Goal: Transaction & Acquisition: Purchase product/service

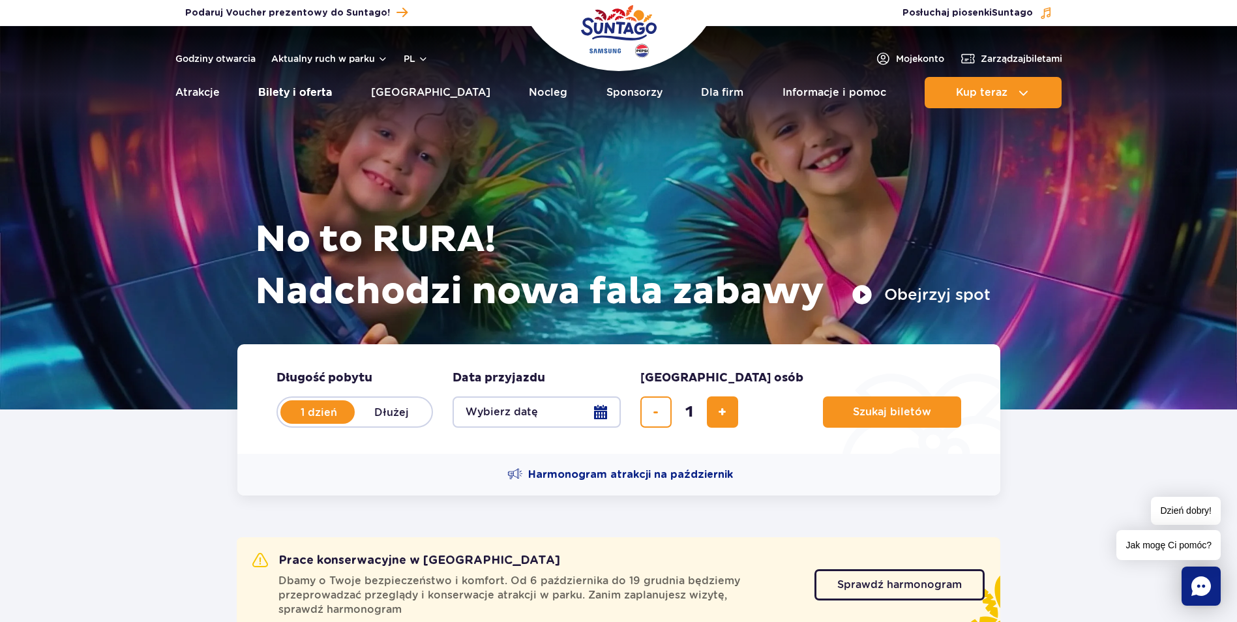
click at [297, 89] on link "Bilety i oferta" at bounding box center [295, 92] width 74 height 31
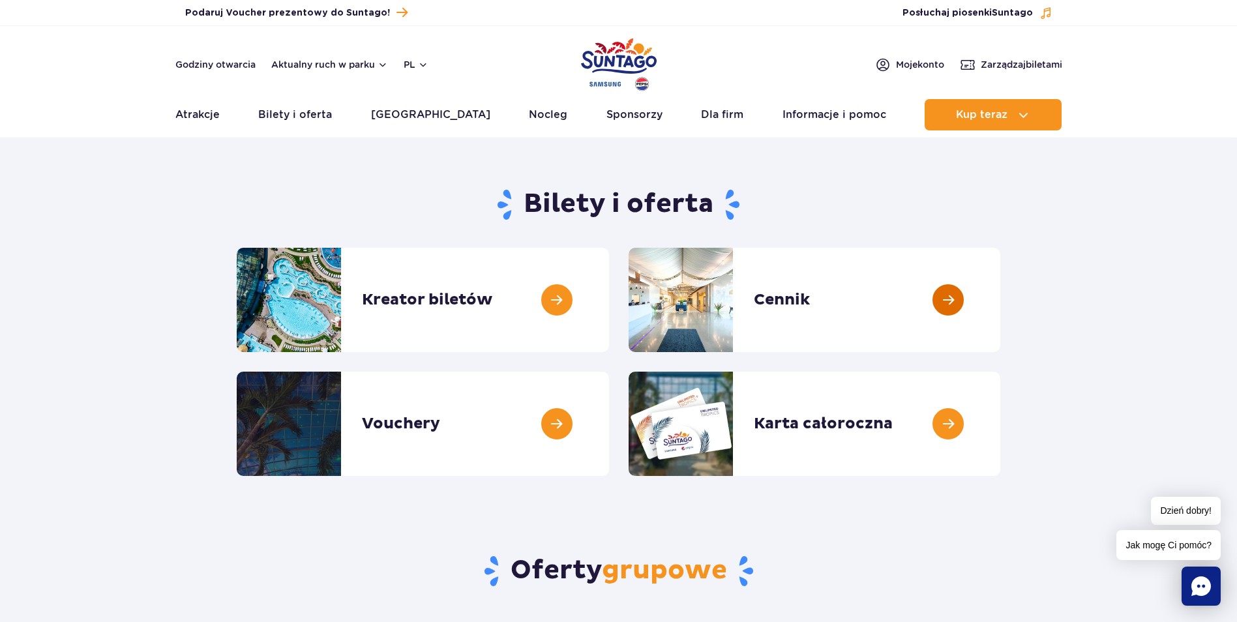
click at [1001, 294] on link at bounding box center [1001, 300] width 0 height 104
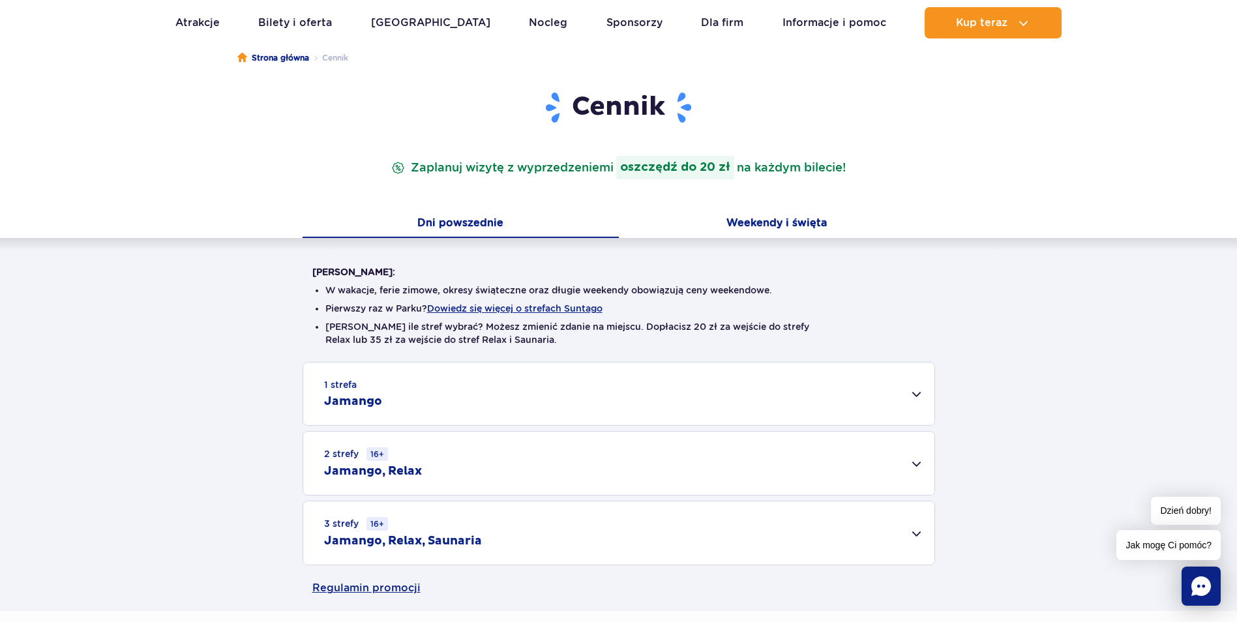
scroll to position [130, 0]
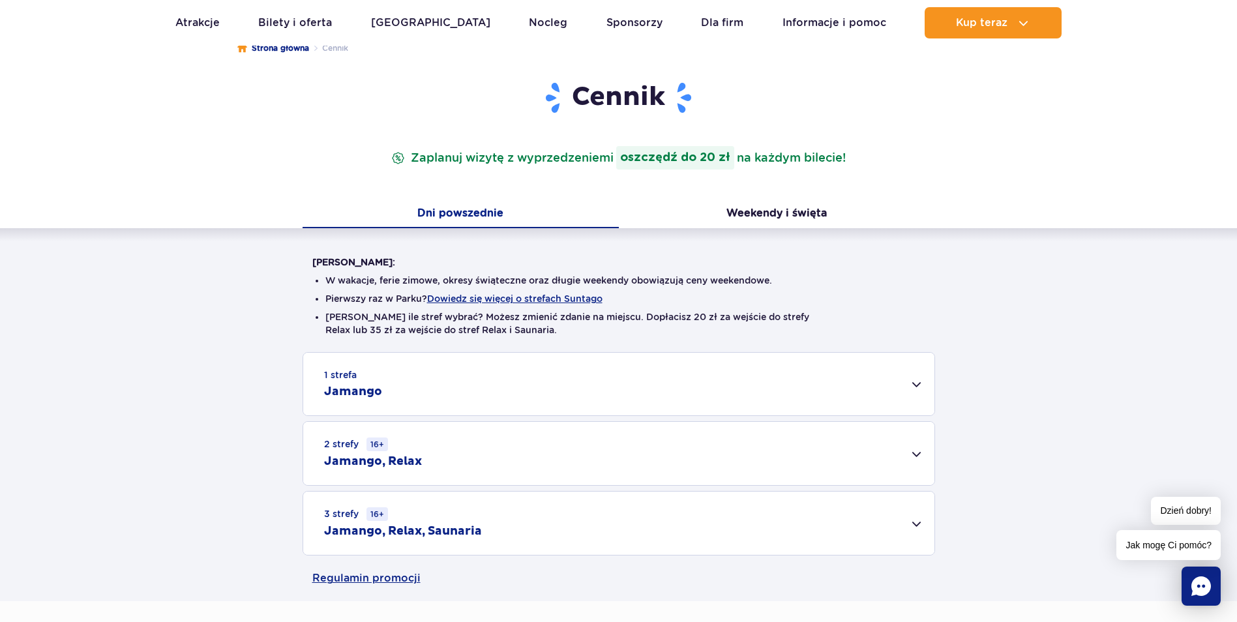
click at [916, 379] on div "1 strefa Jamango" at bounding box center [618, 384] width 631 height 63
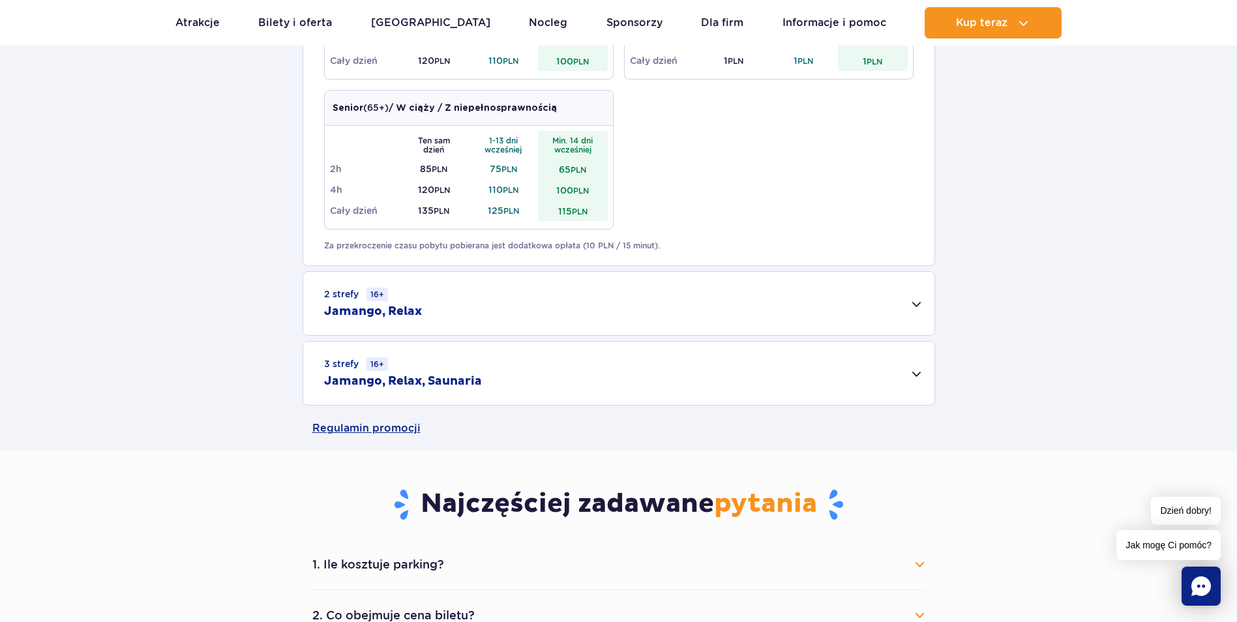
scroll to position [783, 0]
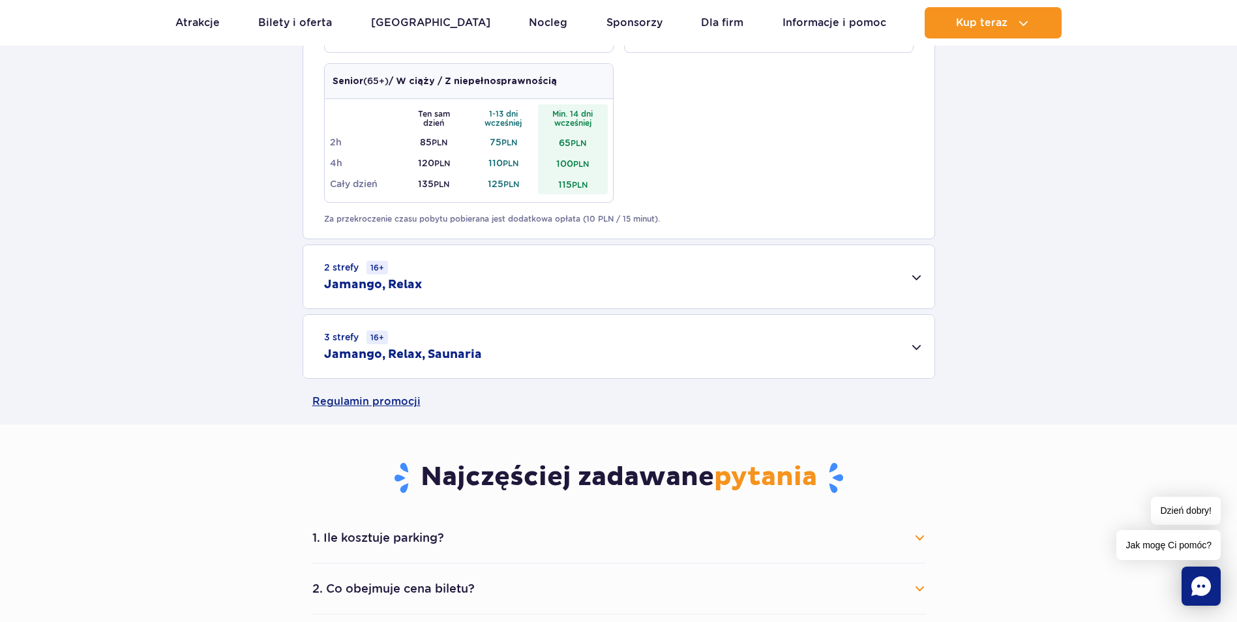
click at [926, 292] on div "2 strefy 16+ Jamango, Relax" at bounding box center [618, 276] width 631 height 63
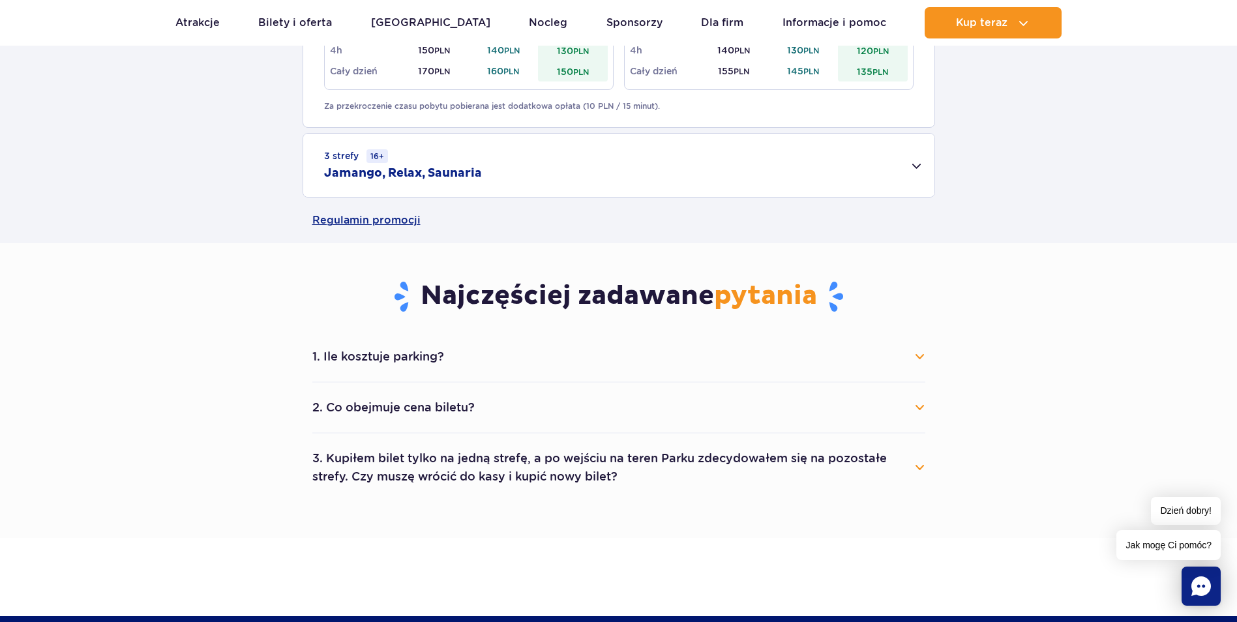
scroll to position [1174, 0]
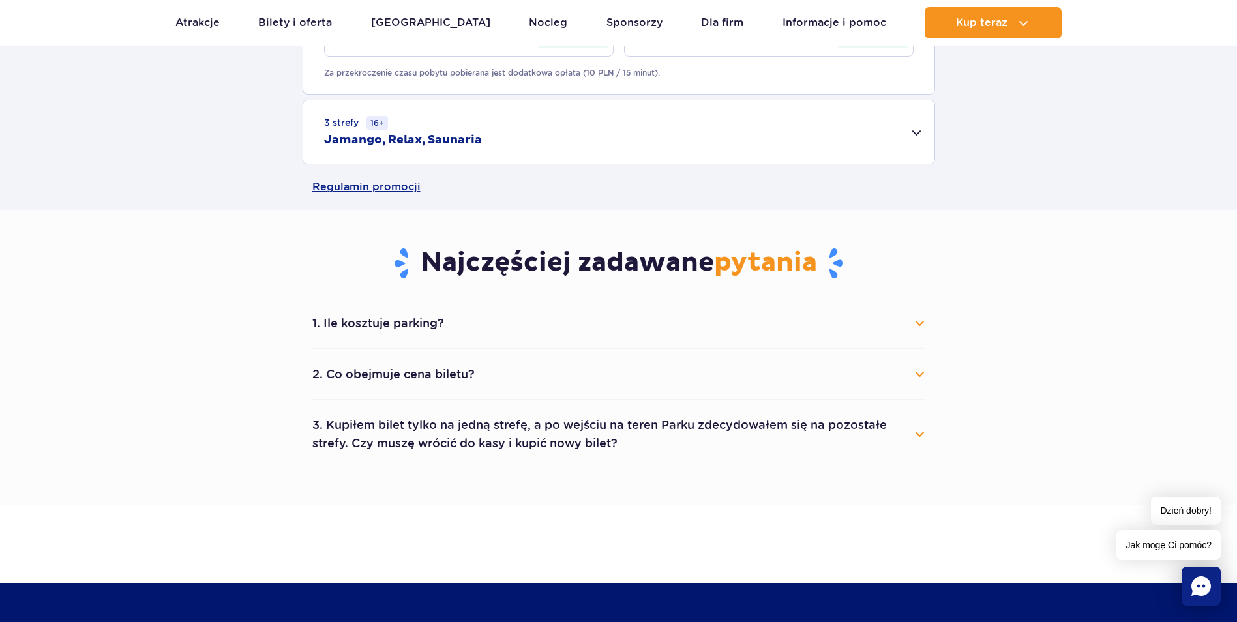
click at [921, 322] on button "1. Ile kosztuje parking?" at bounding box center [618, 323] width 613 height 29
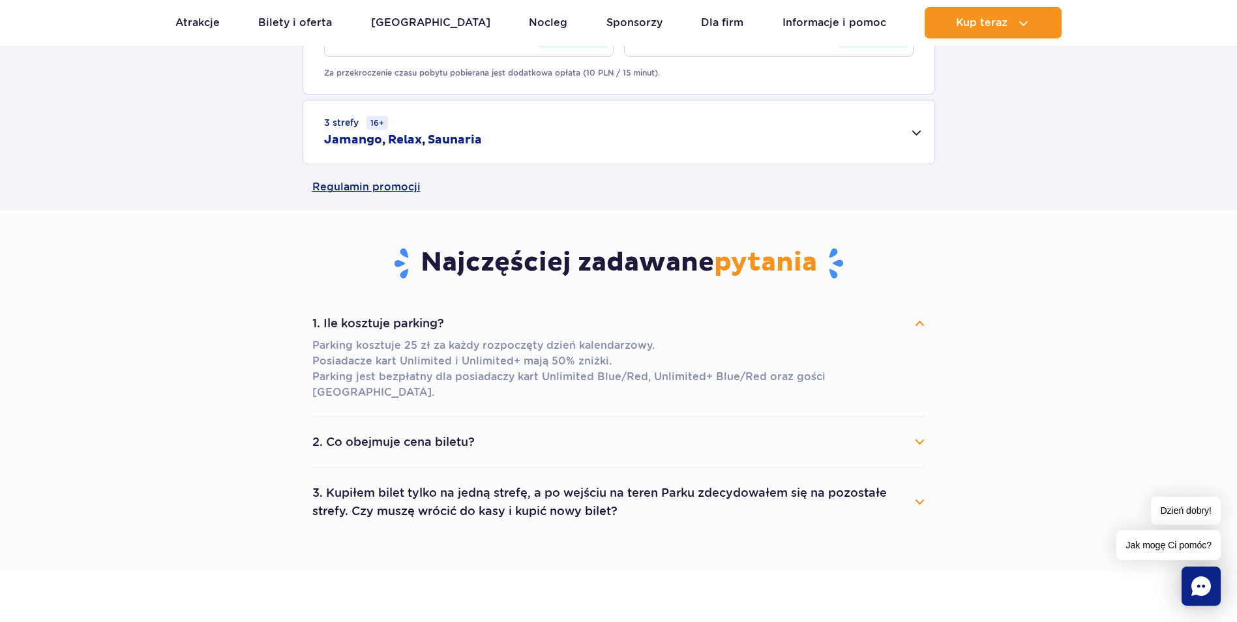
click at [920, 428] on button "2. Co obejmuje cena biletu?" at bounding box center [618, 442] width 613 height 29
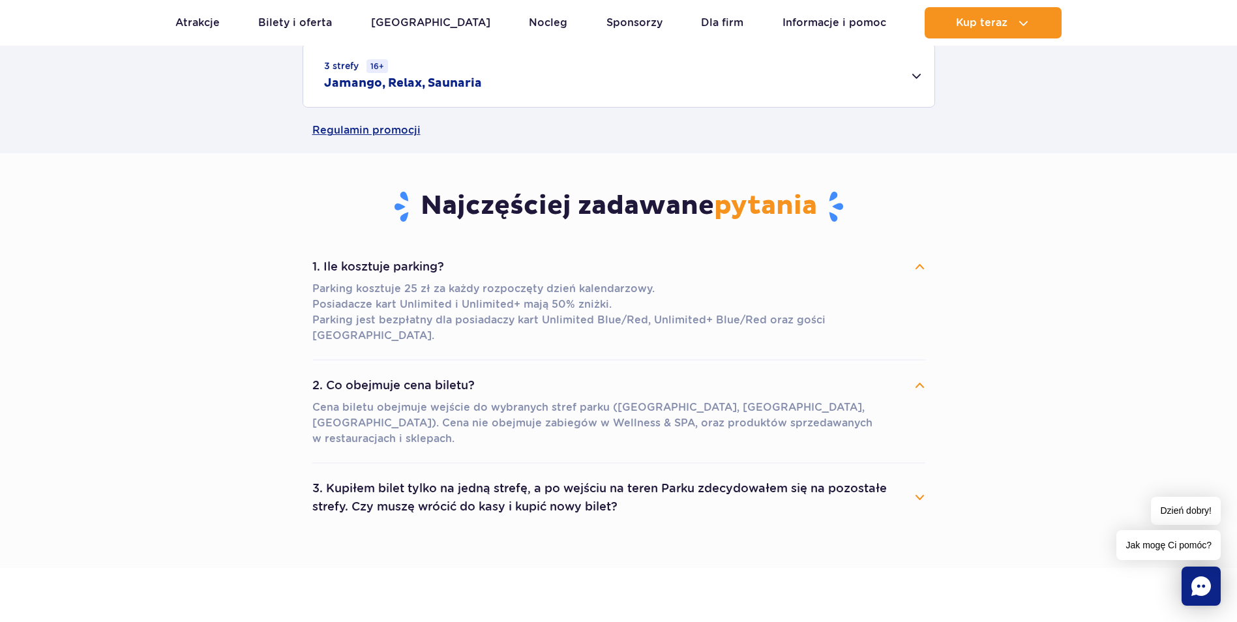
scroll to position [1239, 0]
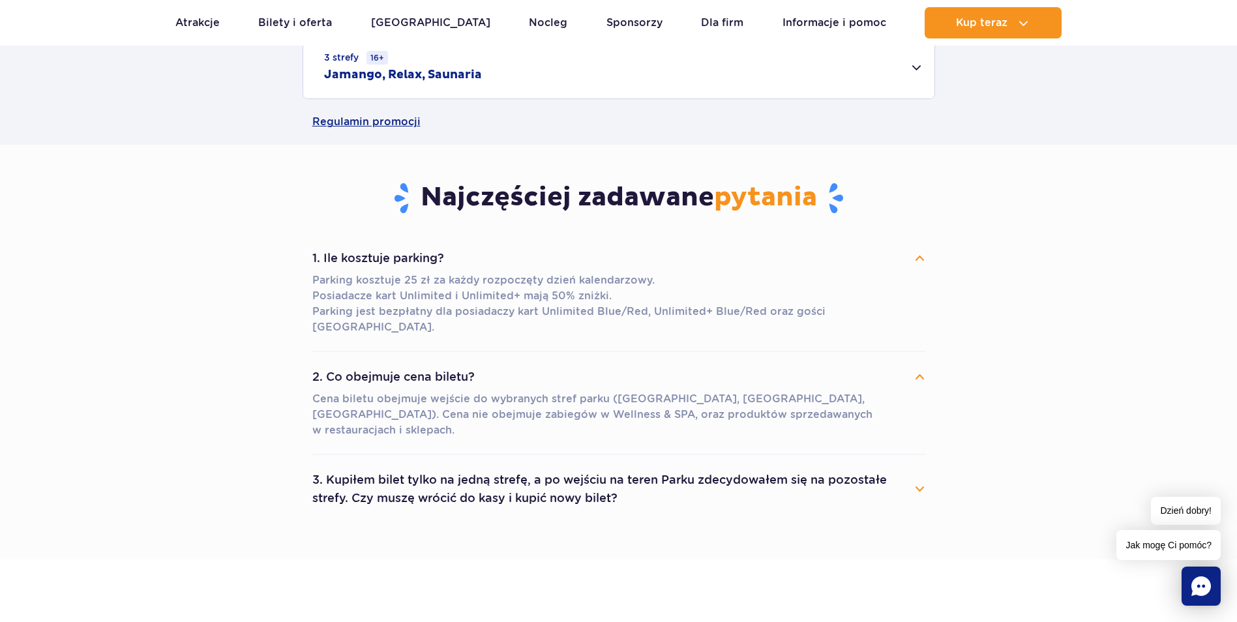
click at [830, 466] on button "3. Kupiłem bilet tylko na jedną strefę, a po wejściu na teren Parku zdecydowałe…" at bounding box center [618, 489] width 613 height 47
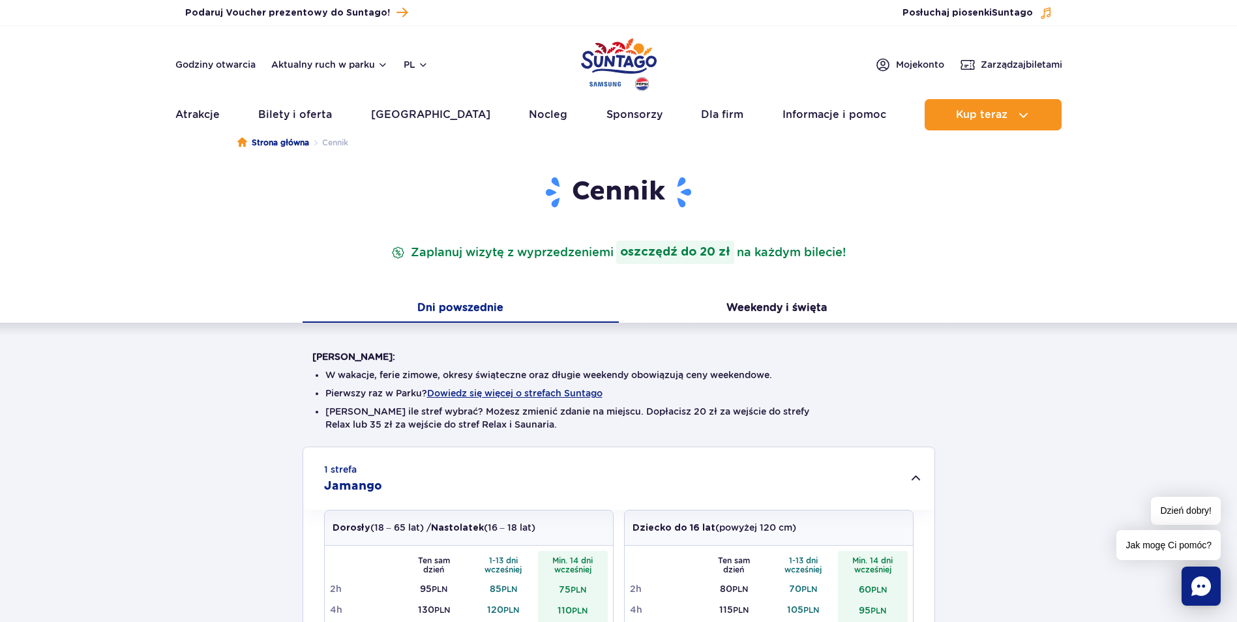
scroll to position [0, 0]
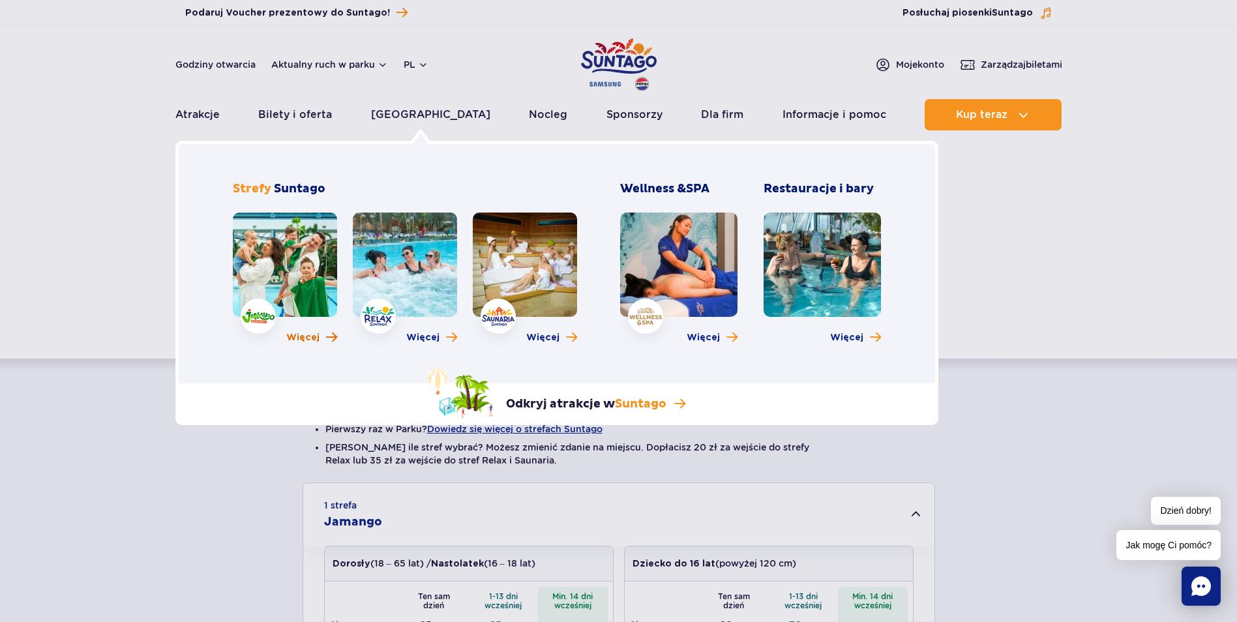
click at [309, 337] on span "Więcej" at bounding box center [302, 337] width 33 height 13
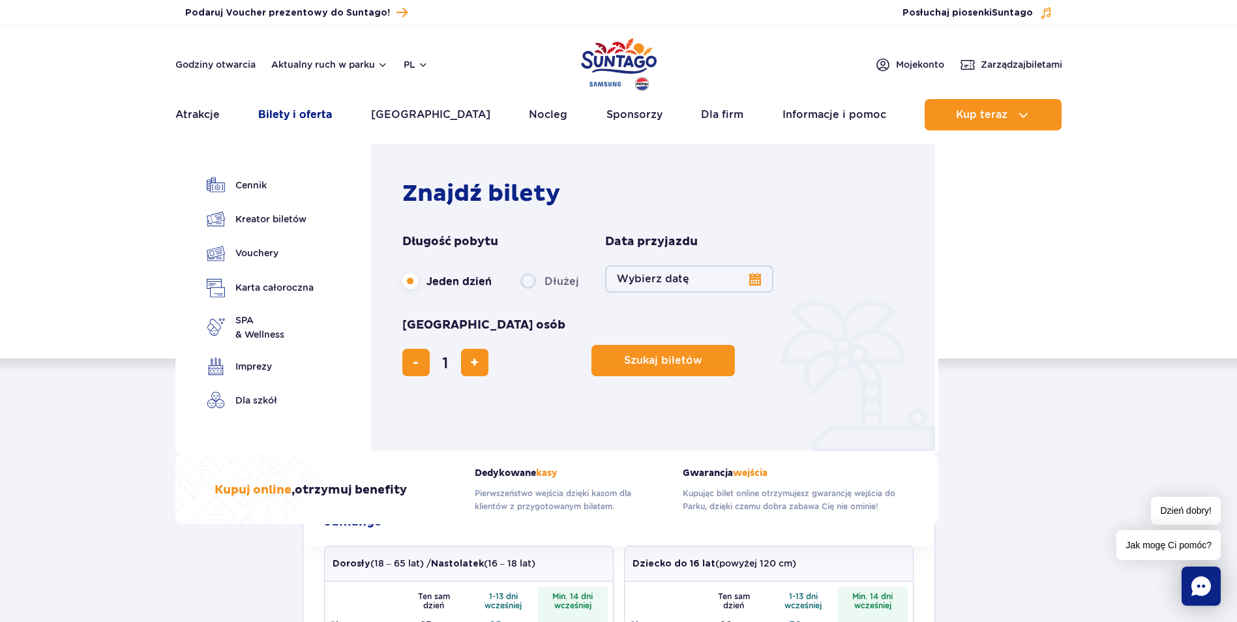
click at [301, 110] on link "Bilety i oferta" at bounding box center [295, 114] width 74 height 31
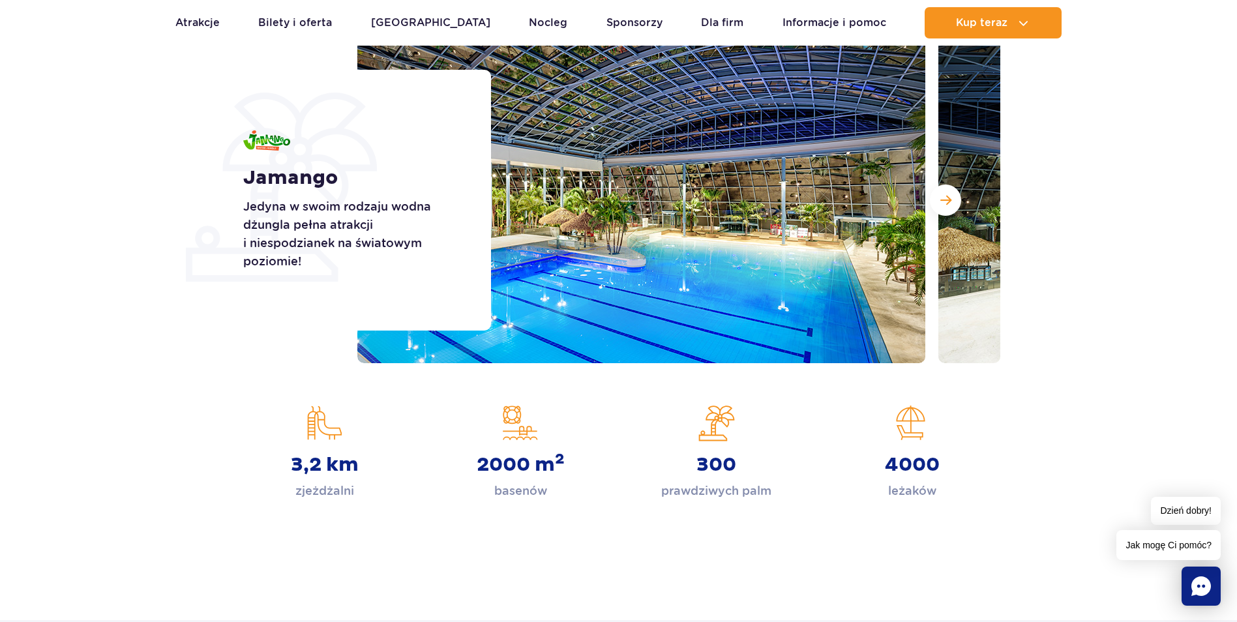
scroll to position [261, 0]
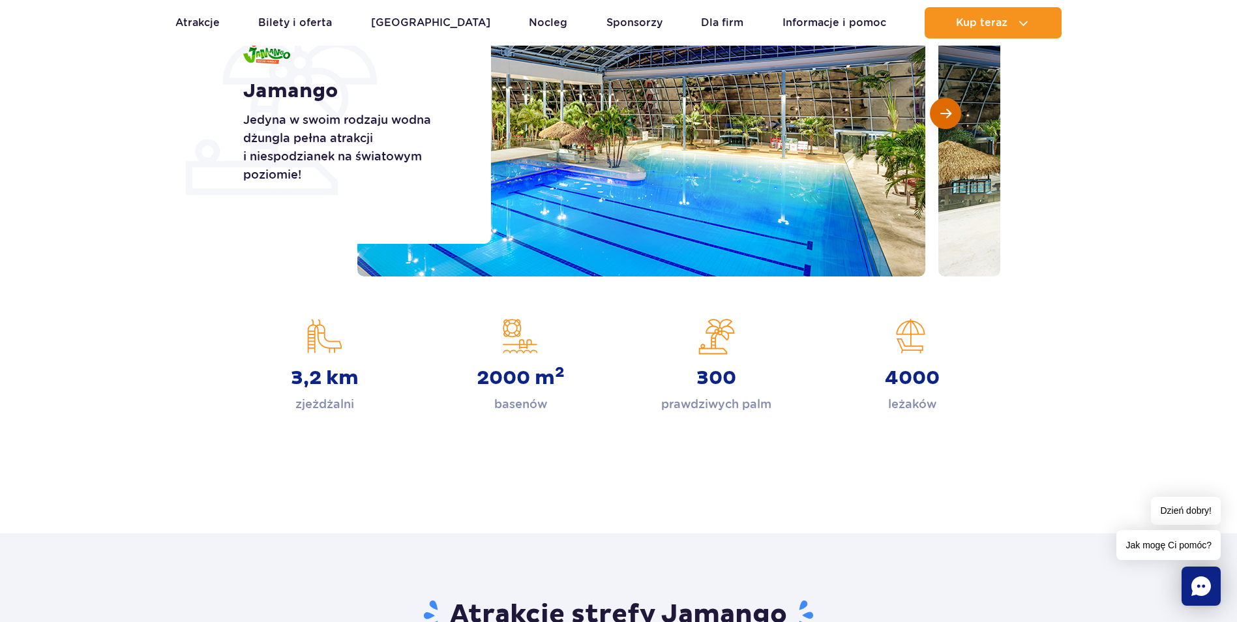
click at [951, 112] on button "Następny slajd" at bounding box center [945, 113] width 31 height 31
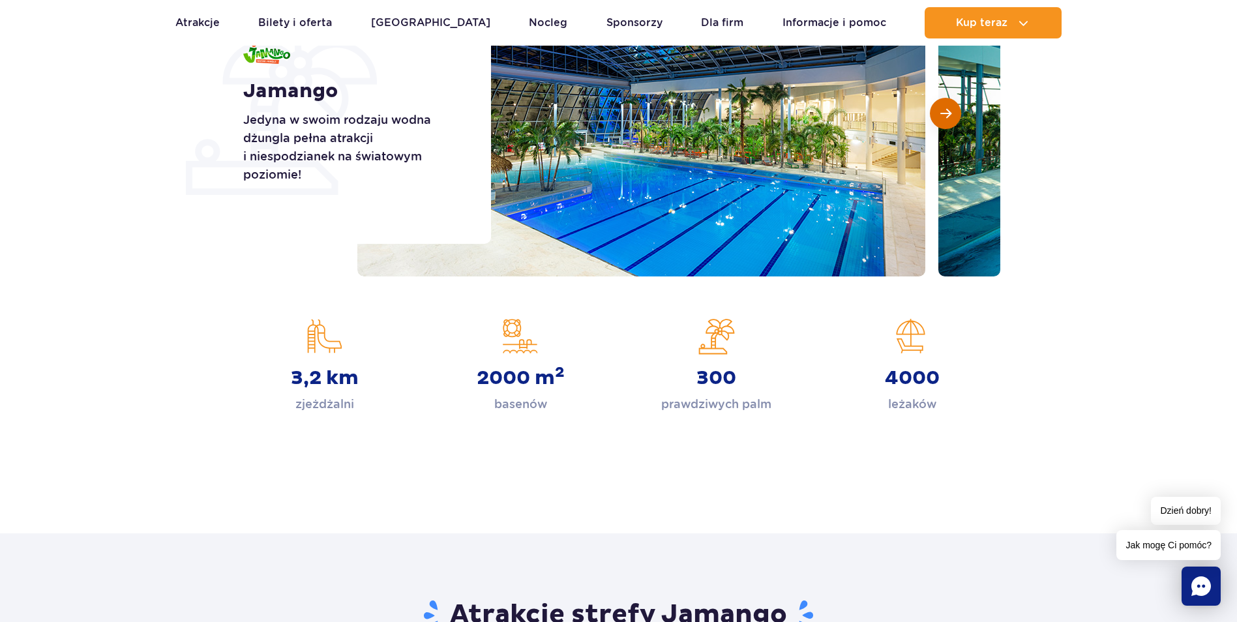
click at [951, 112] on span "Następny slajd" at bounding box center [946, 114] width 11 height 12
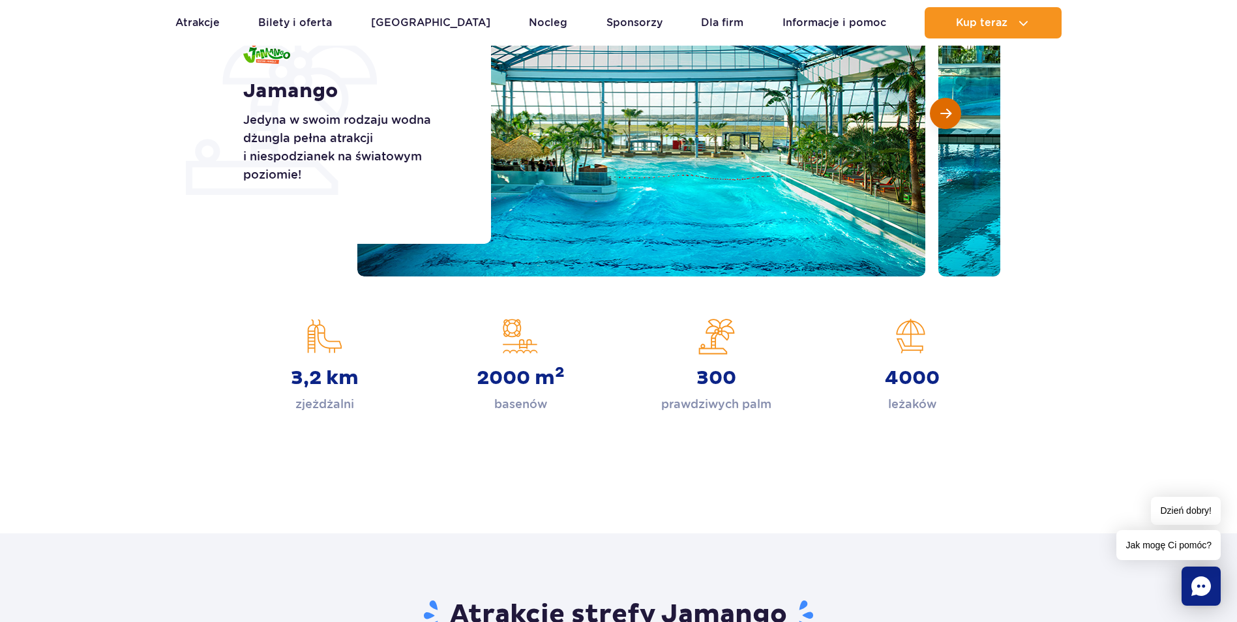
click at [951, 112] on span "Następny slajd" at bounding box center [946, 114] width 11 height 12
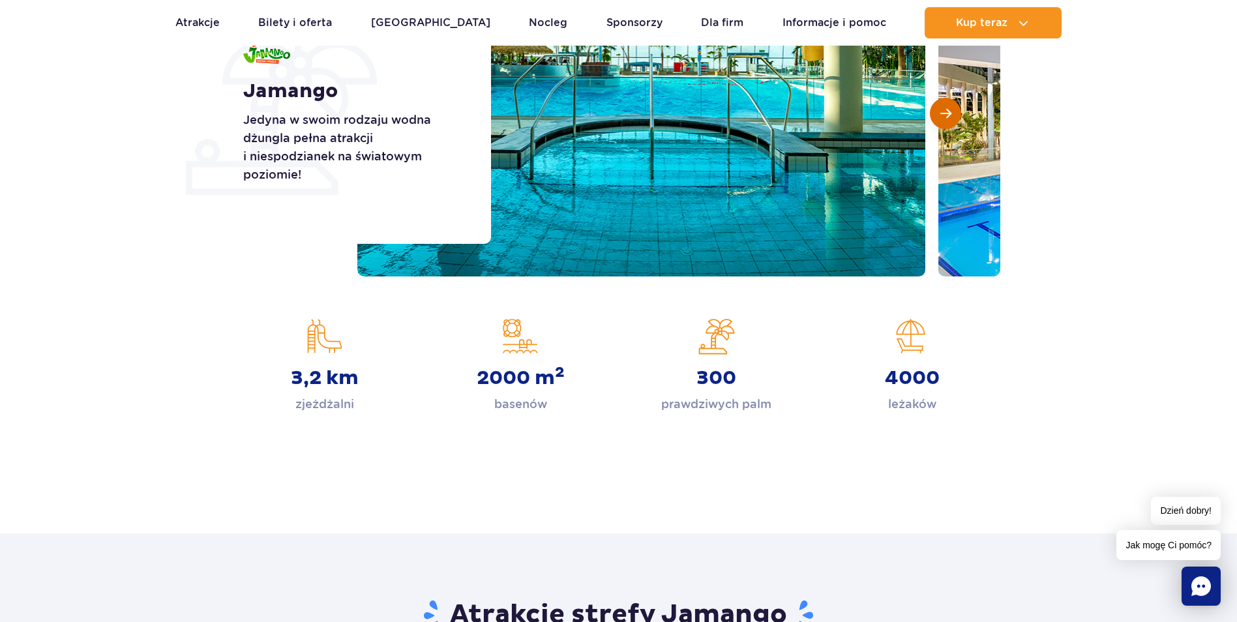
click at [951, 112] on span "Następny slajd" at bounding box center [946, 114] width 11 height 12
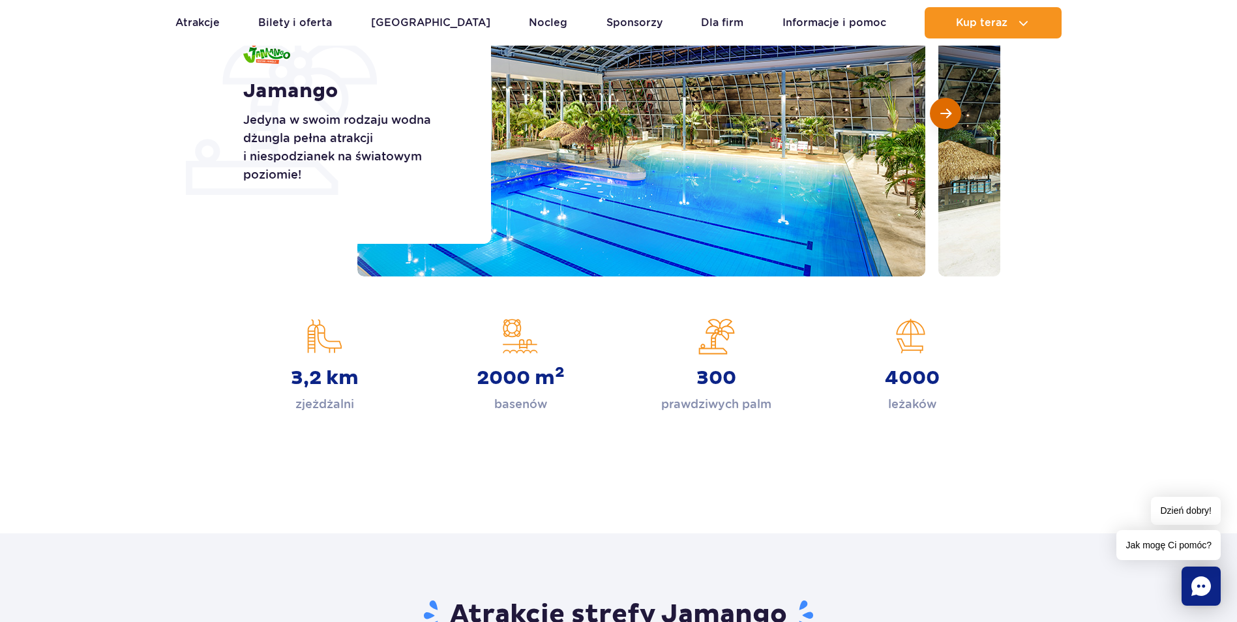
click at [951, 112] on span "Następny slajd" at bounding box center [946, 114] width 11 height 12
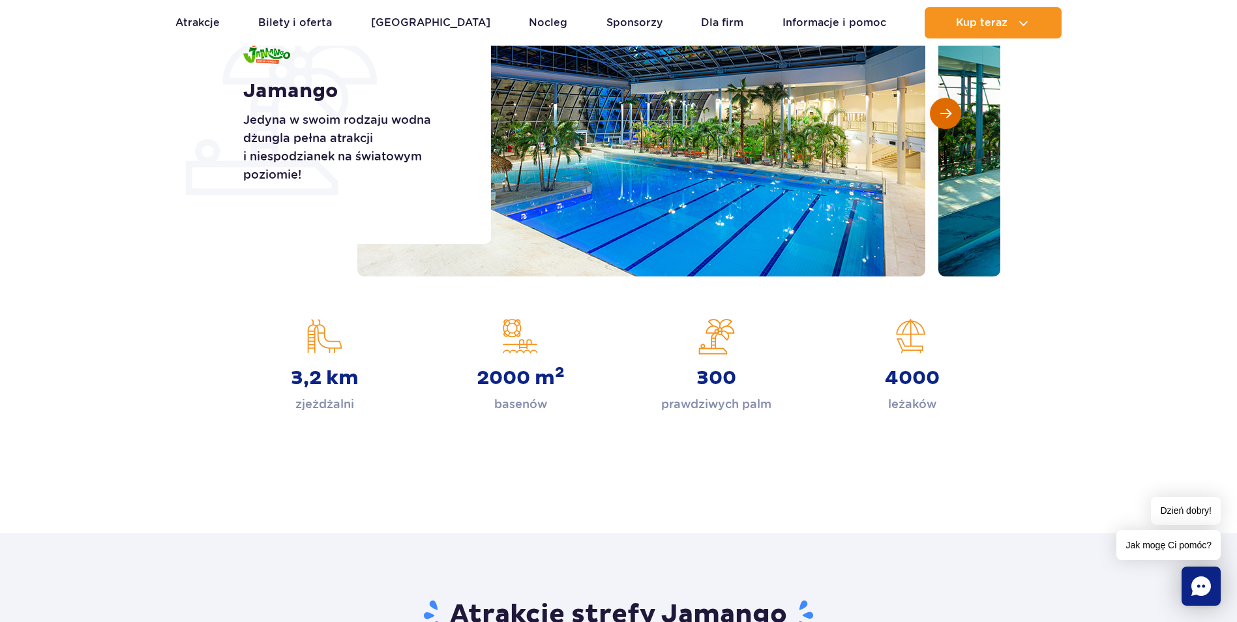
click at [951, 112] on span "Następny slajd" at bounding box center [946, 114] width 11 height 12
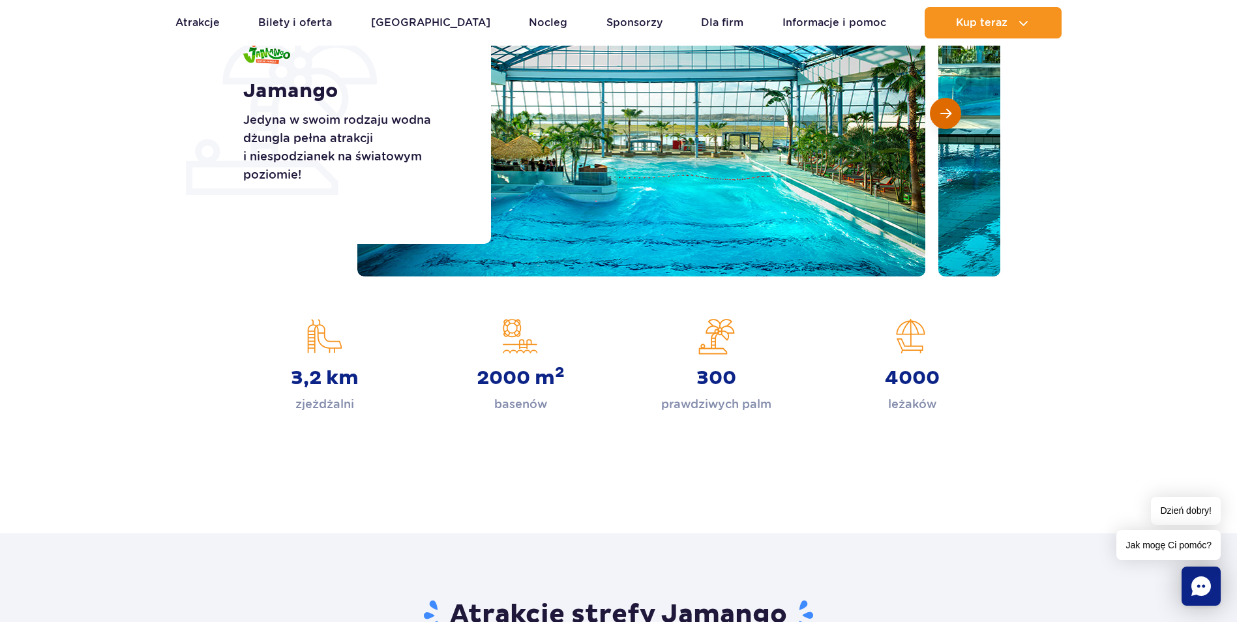
click at [951, 112] on span "Następny slajd" at bounding box center [946, 114] width 11 height 12
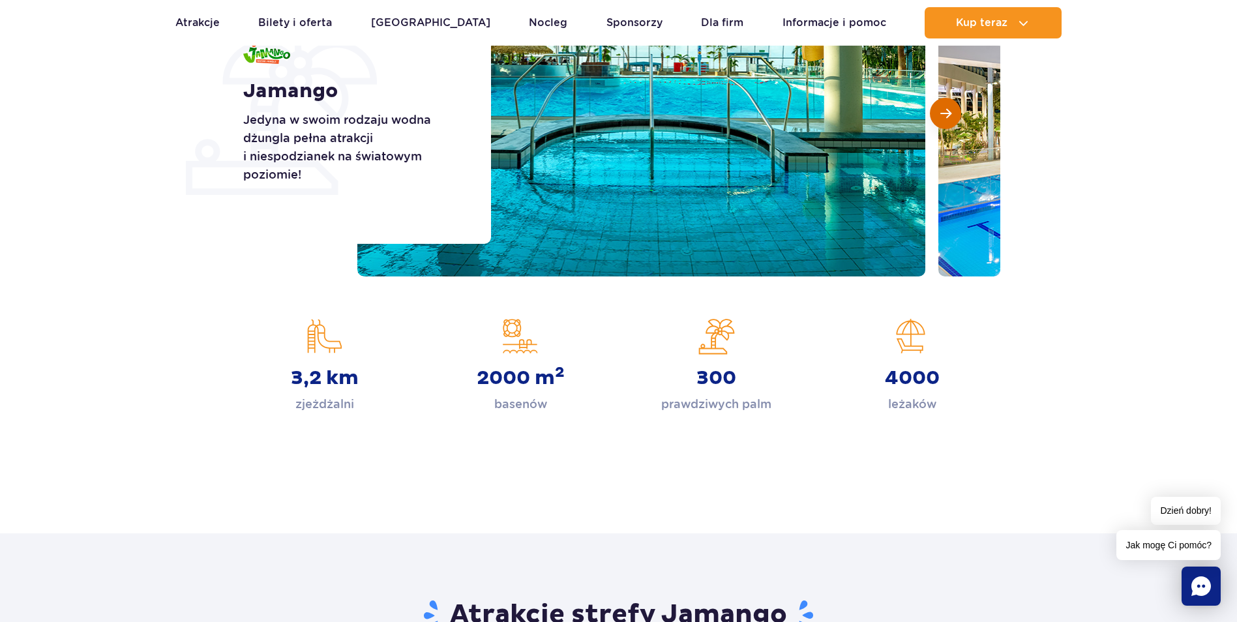
click at [951, 112] on span "Następny slajd" at bounding box center [946, 114] width 11 height 12
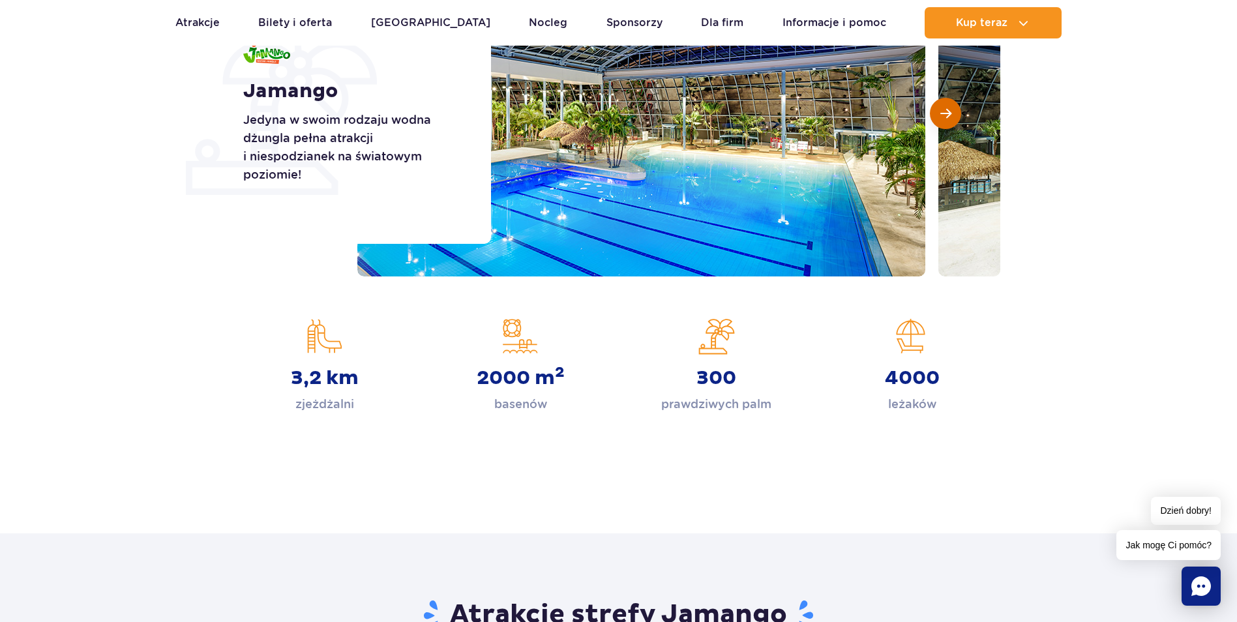
click at [951, 112] on span "Następny slajd" at bounding box center [946, 114] width 11 height 12
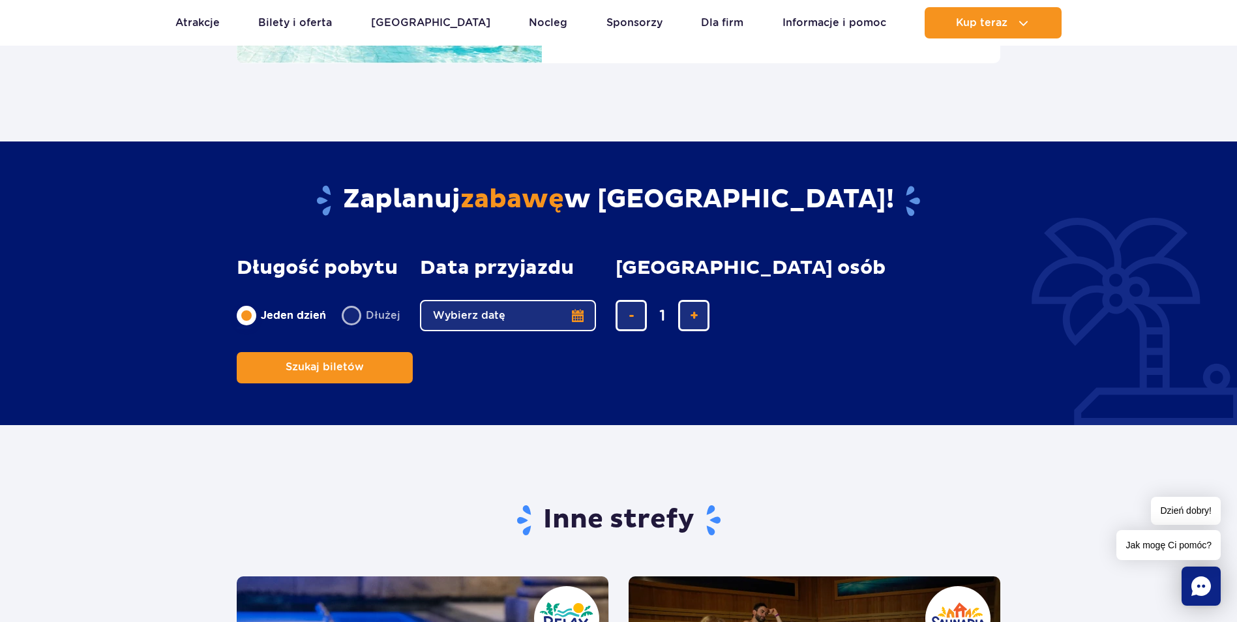
scroll to position [2087, 0]
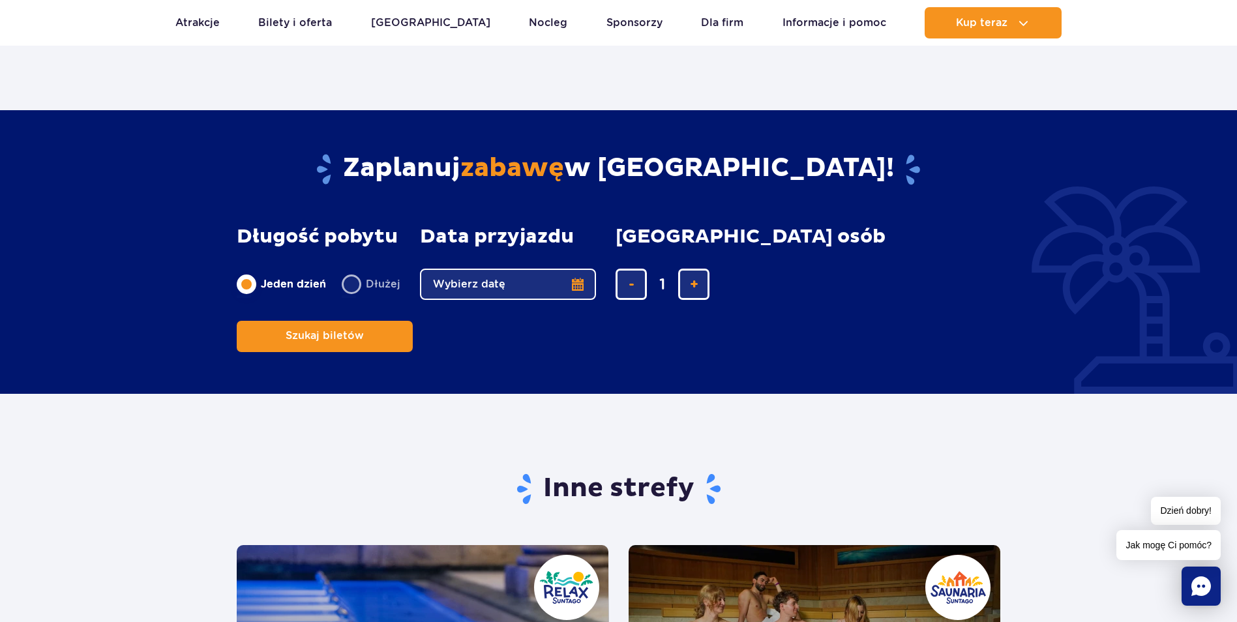
click at [511, 277] on button "Wybierz datę" at bounding box center [508, 284] width 176 height 31
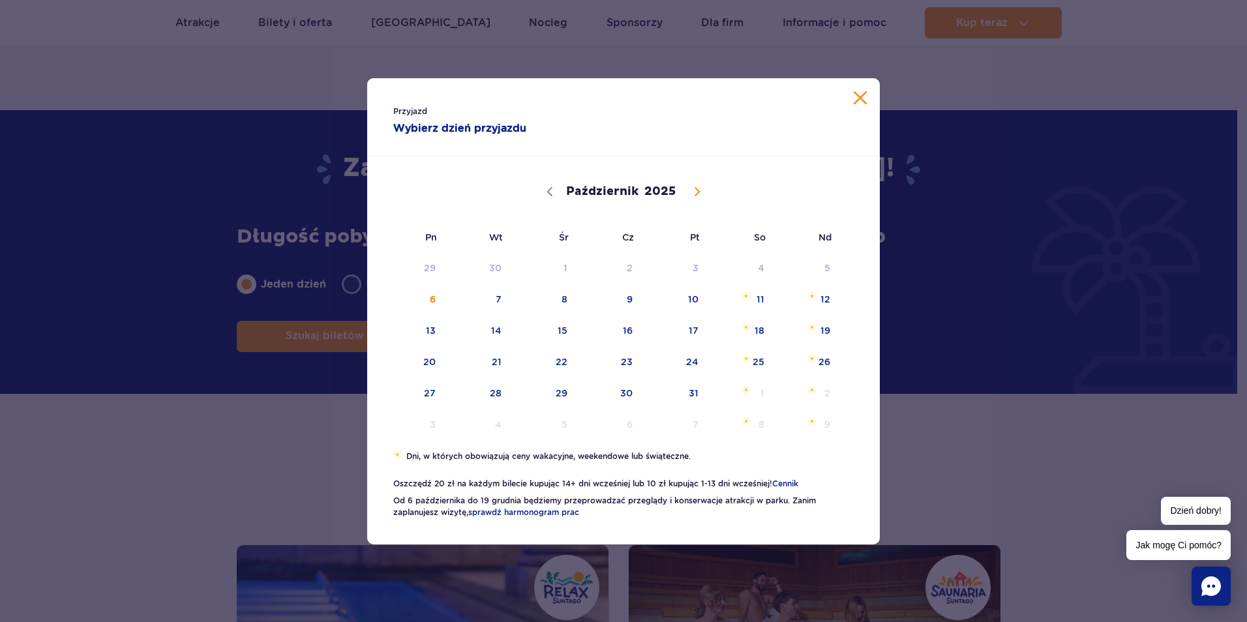
click at [695, 194] on icon at bounding box center [697, 191] width 9 height 9
select select "10"
click at [423, 334] on span "10" at bounding box center [413, 331] width 66 height 30
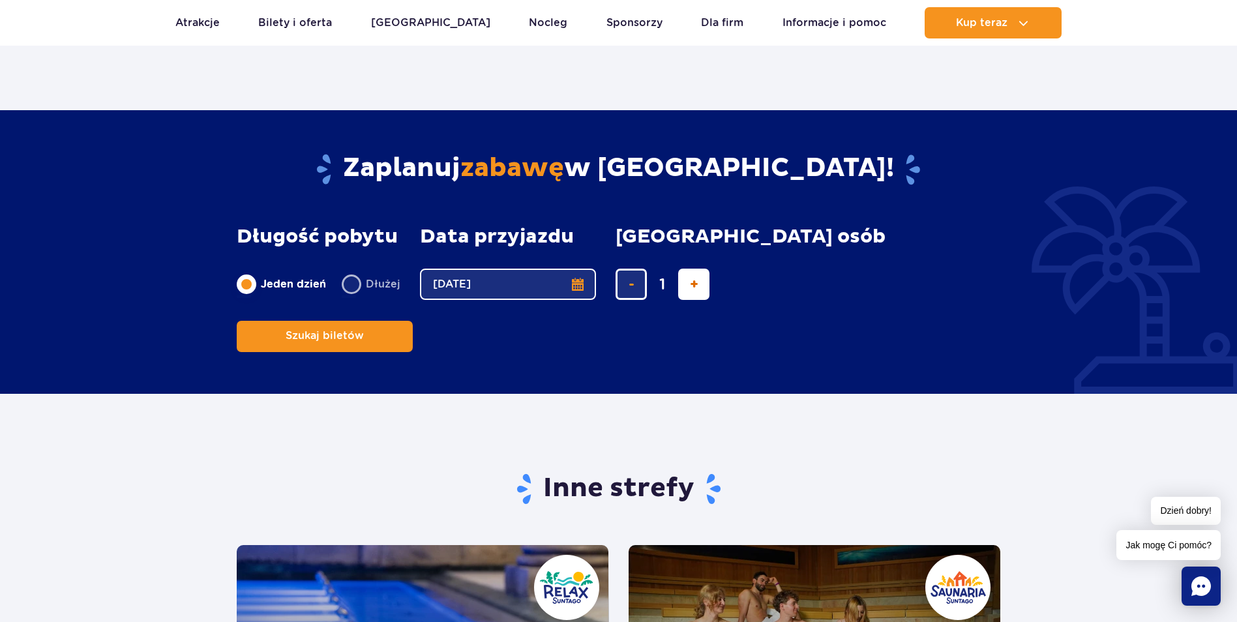
click at [693, 284] on span "dodaj bilet" at bounding box center [694, 284] width 8 height 0
type input "4"
click at [413, 321] on button "Szukaj biletów" at bounding box center [325, 336] width 176 height 31
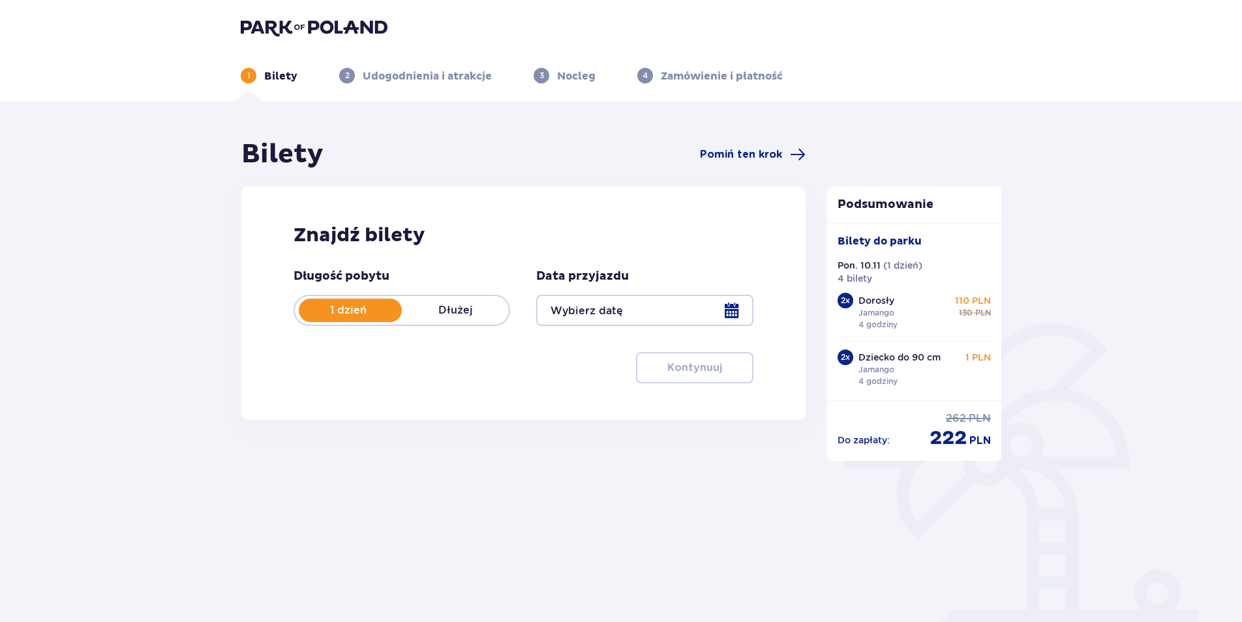
type input "10.11.25"
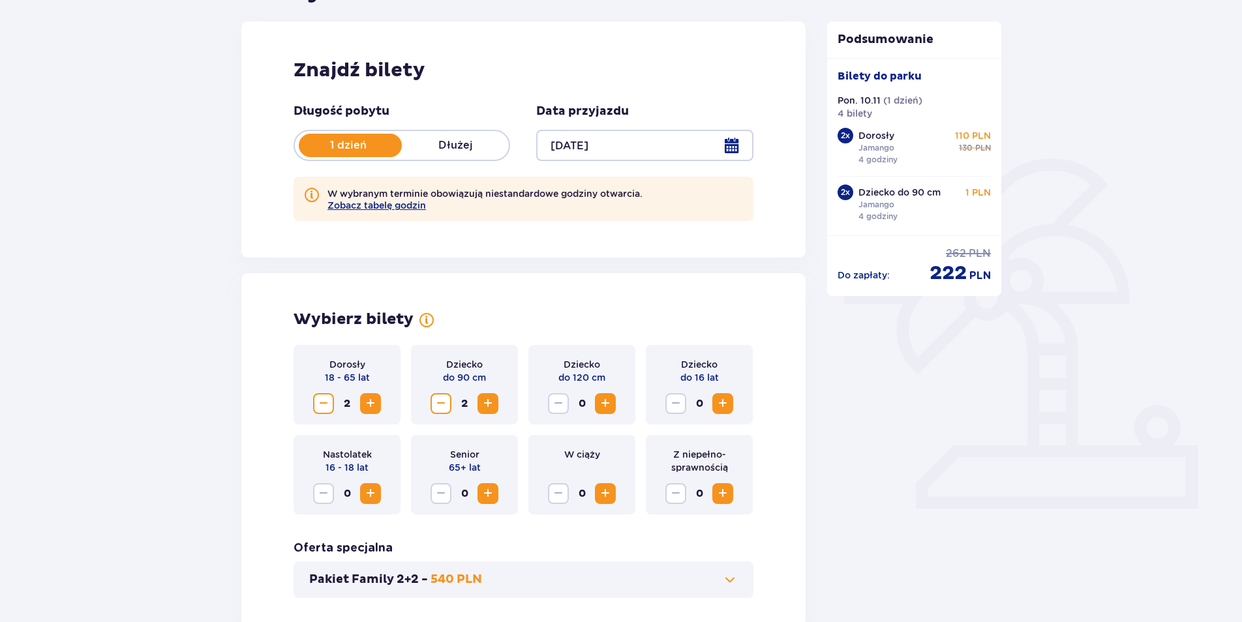
scroll to position [196, 0]
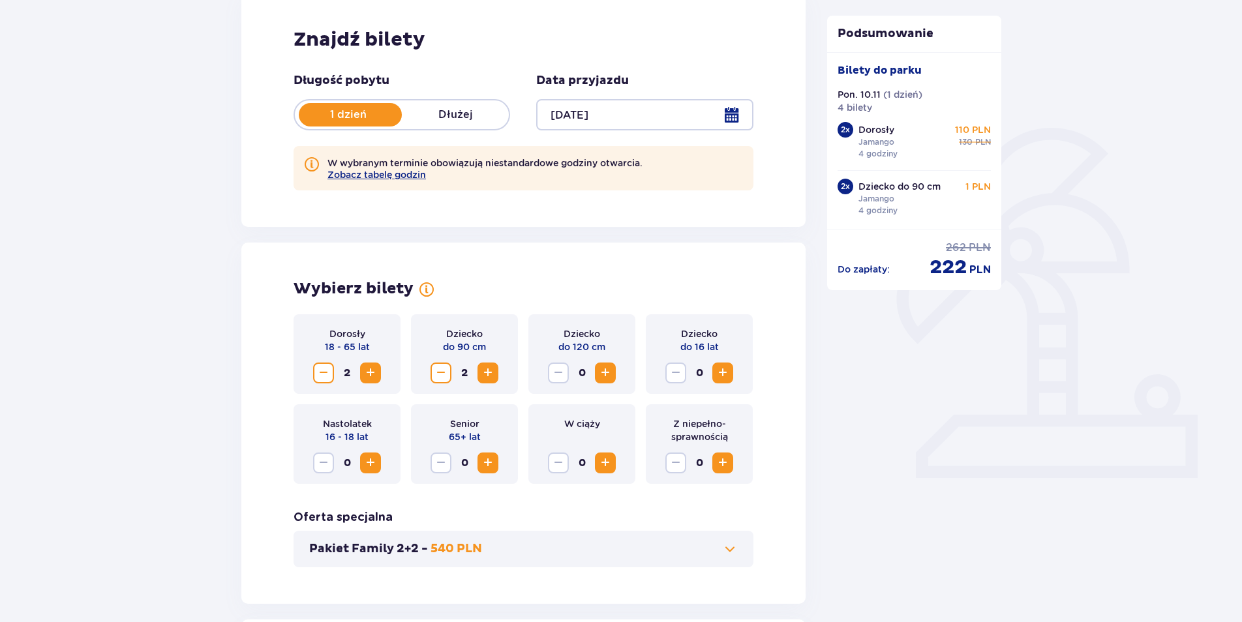
click at [610, 370] on span "Zwiększ" at bounding box center [605, 373] width 16 height 16
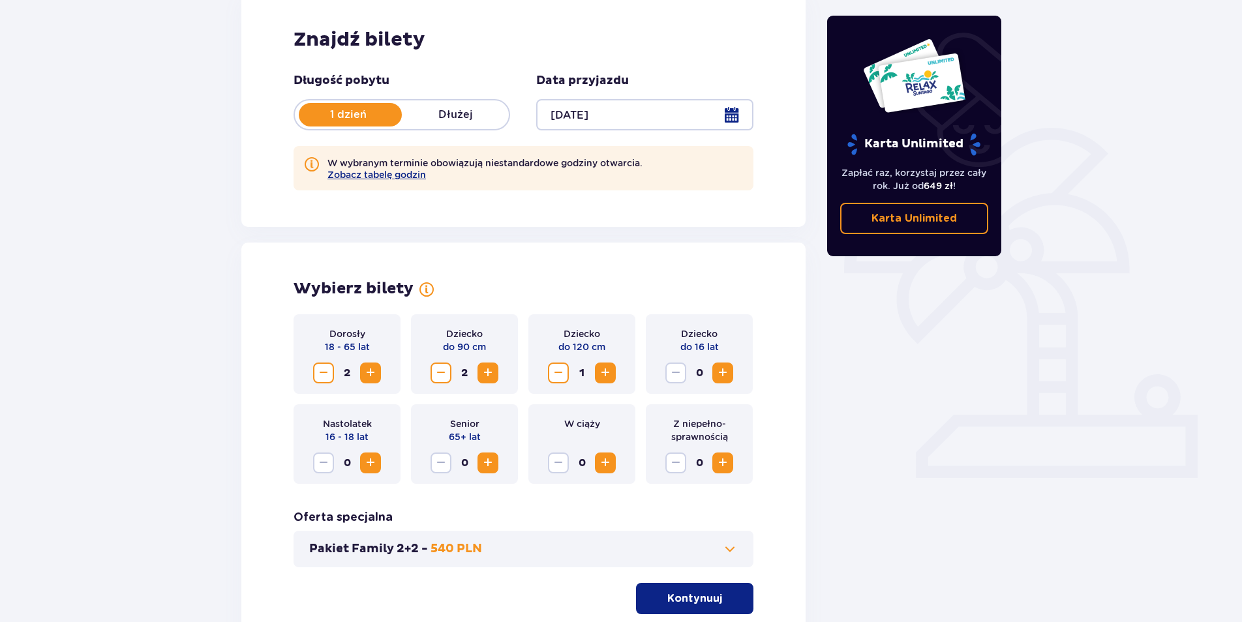
click at [610, 369] on span "Zwiększ" at bounding box center [605, 373] width 16 height 16
click at [444, 374] on span "Zmniejsz" at bounding box center [441, 373] width 16 height 16
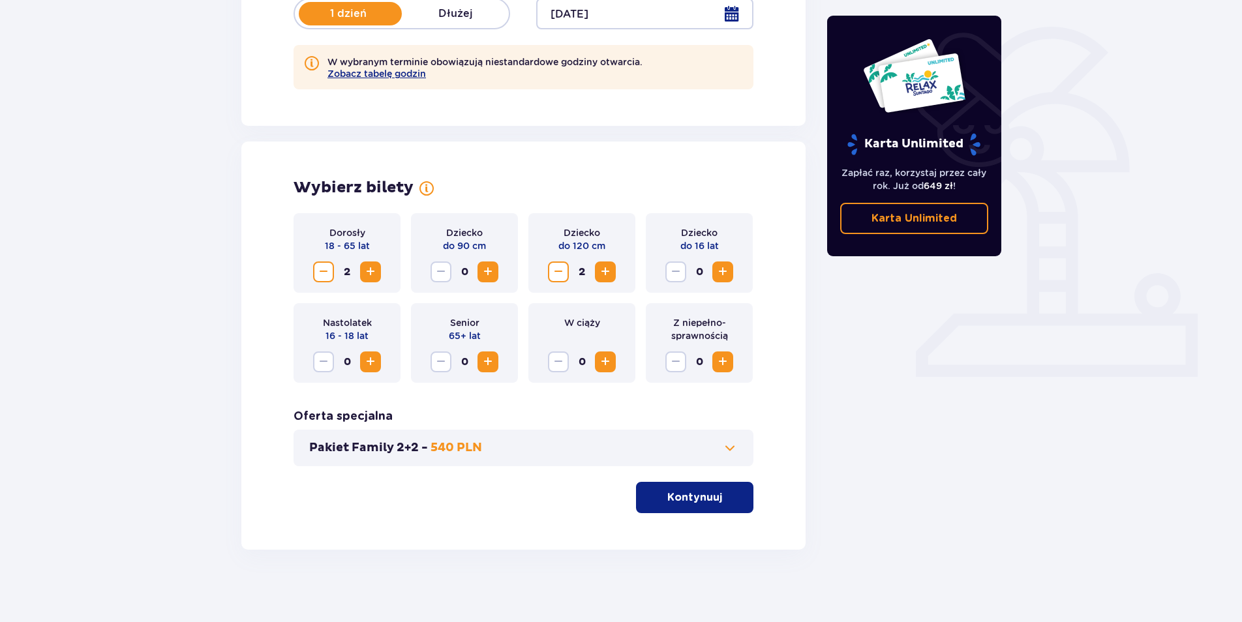
scroll to position [303, 0]
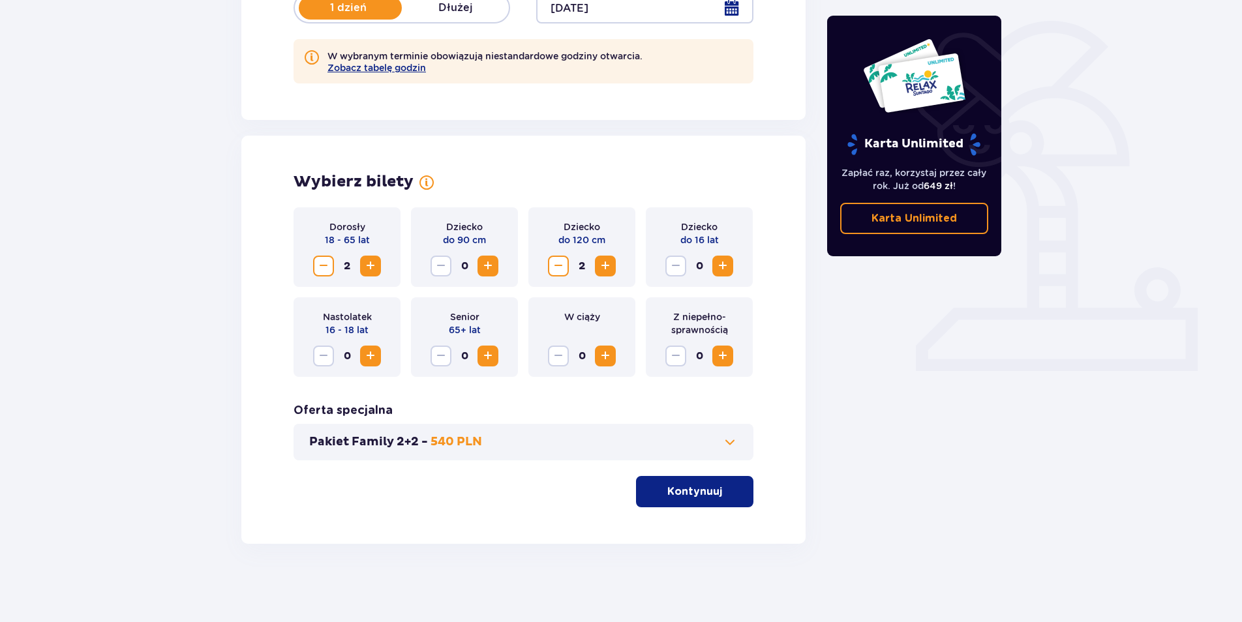
click at [708, 519] on div "Wybierz bilety Dorosły 18 - 65 lat 2 Dziecko do 90 cm 0 Dziecko do 120 cm 2 Dzi…" at bounding box center [523, 340] width 564 height 408
click at [702, 495] on p "Kontynuuj" at bounding box center [694, 492] width 55 height 14
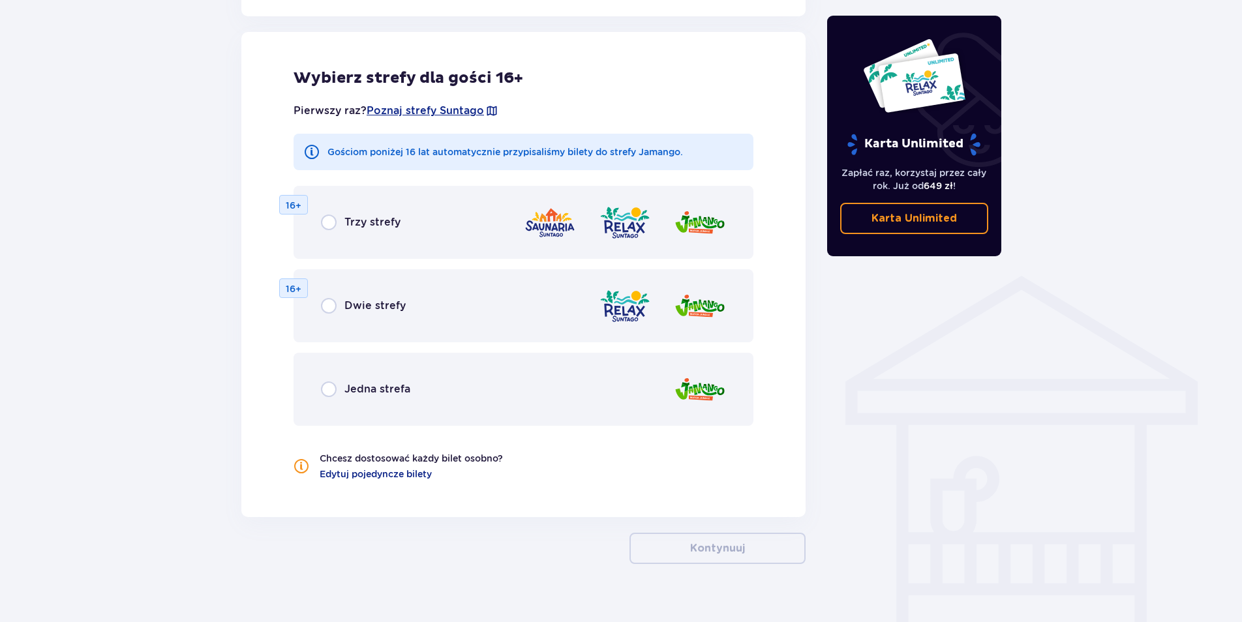
scroll to position [784, 0]
click at [342, 385] on div "Jedna strefa" at bounding box center [365, 389] width 89 height 16
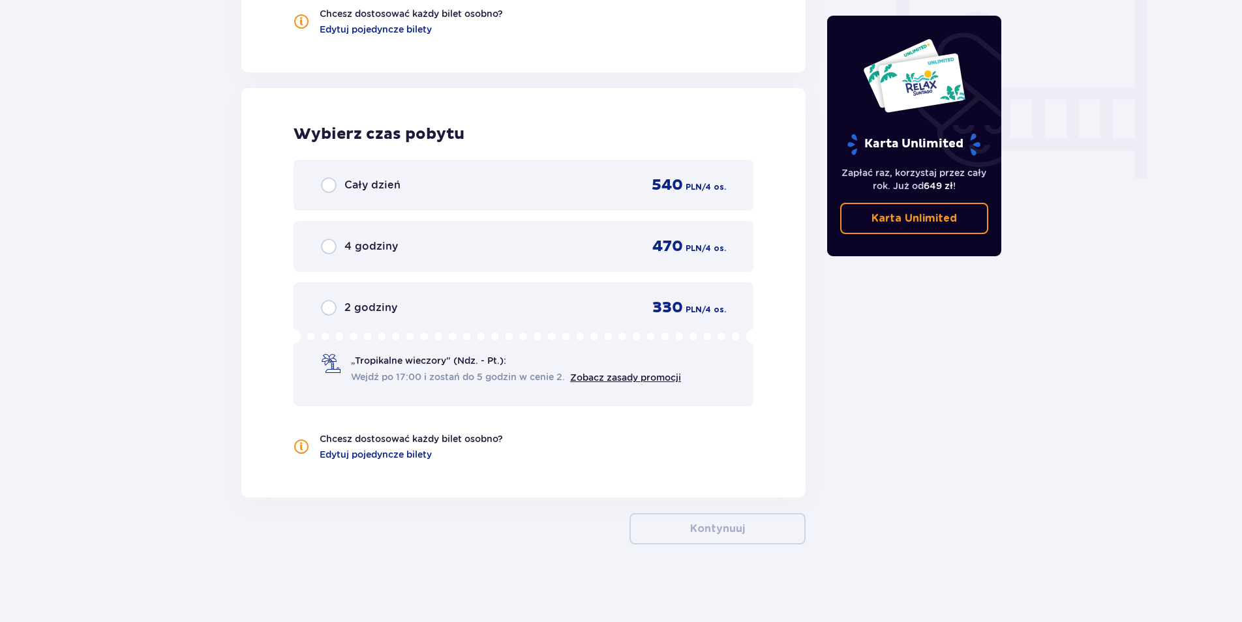
scroll to position [1229, 0]
click at [380, 457] on span "Edytuj pojedyncze bilety" at bounding box center [376, 453] width 112 height 13
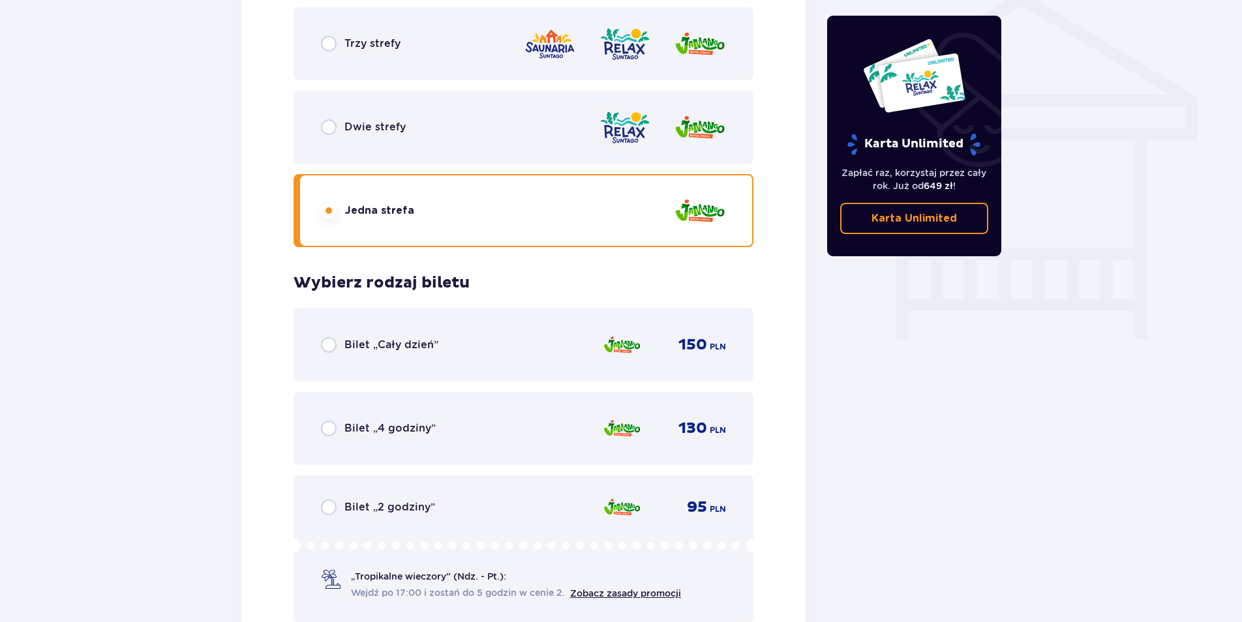
scroll to position [1110, 0]
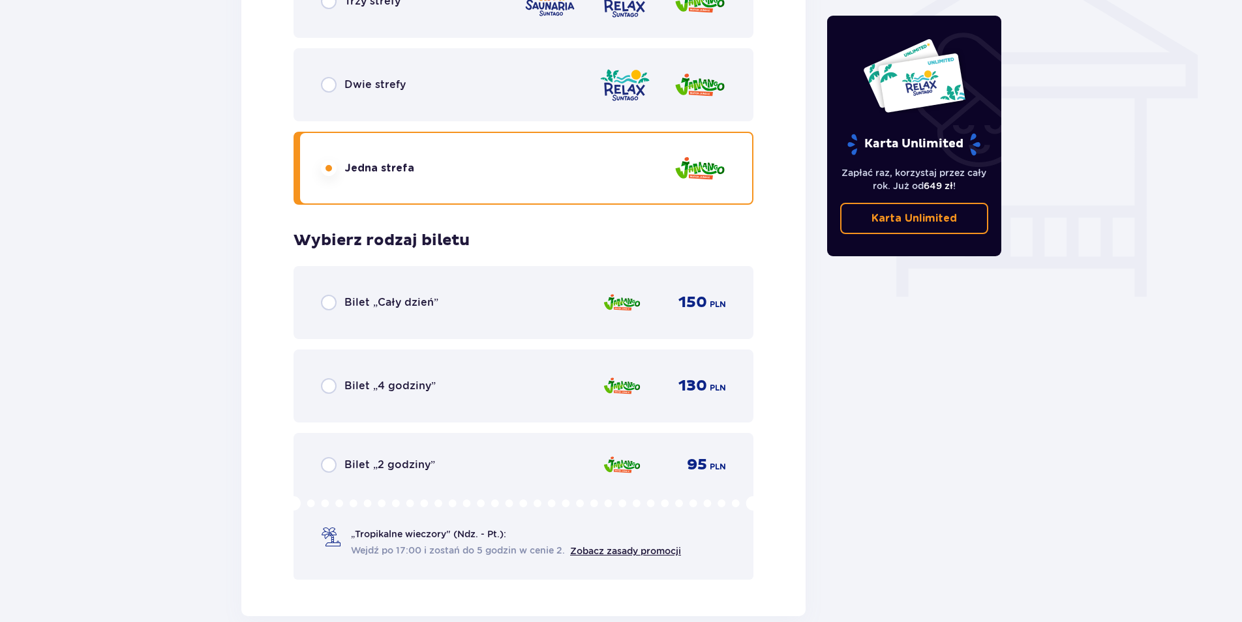
click at [327, 308] on input "radio" at bounding box center [329, 303] width 16 height 16
radio input "true"
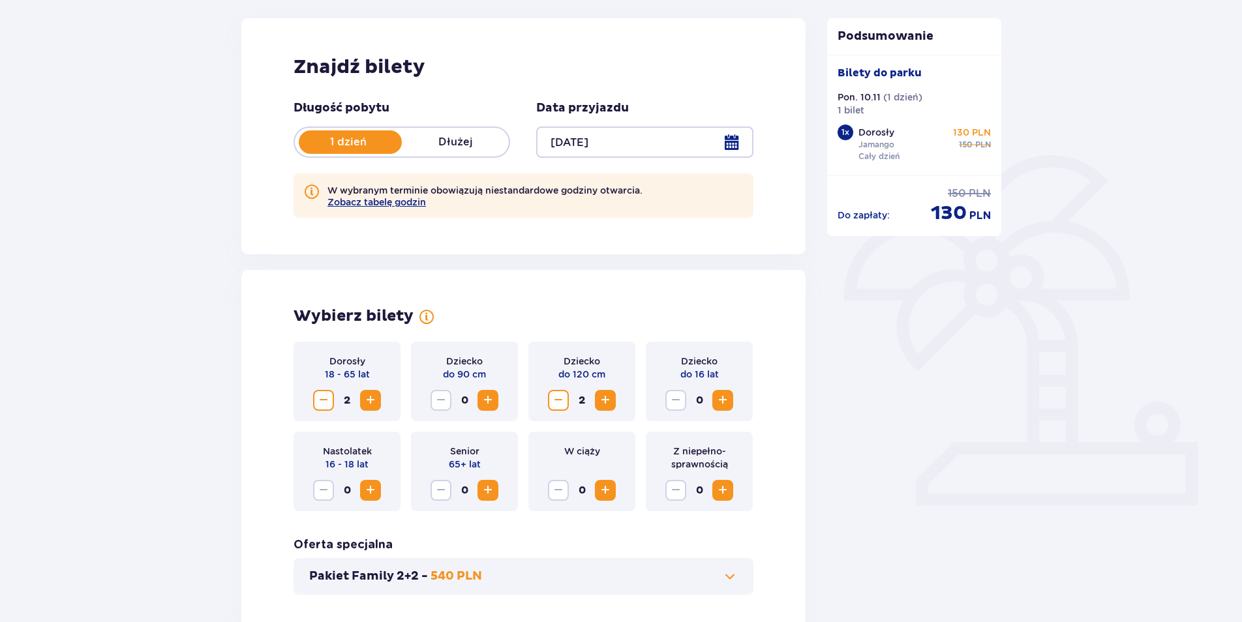
scroll to position [0, 0]
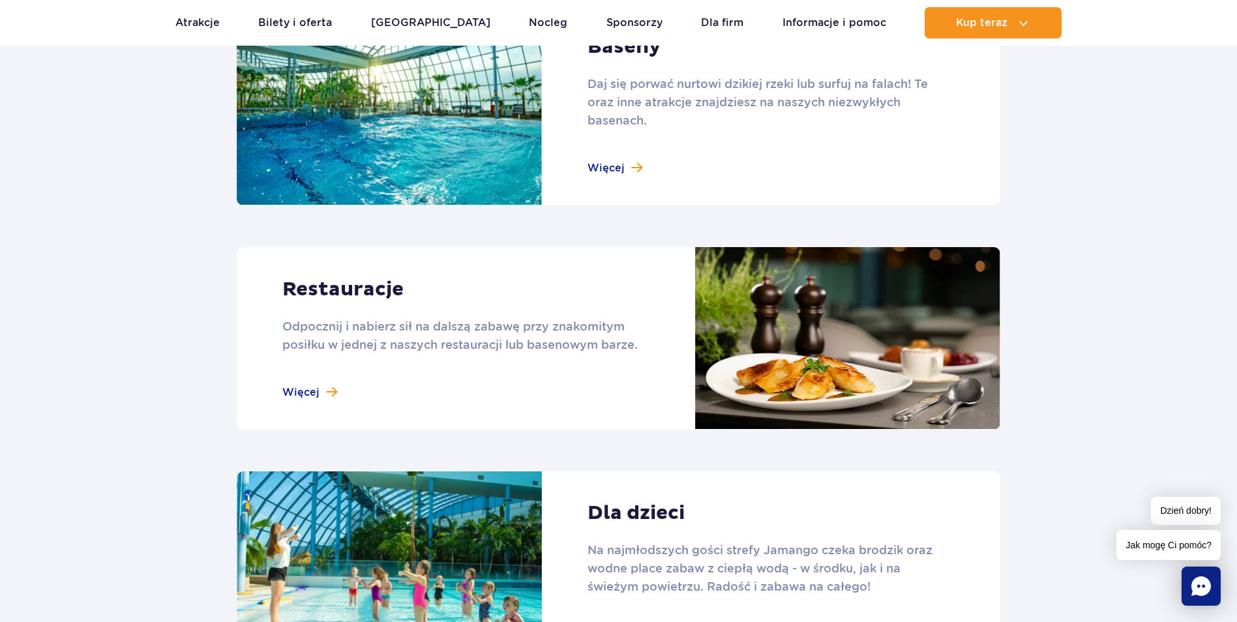
scroll to position [1239, 0]
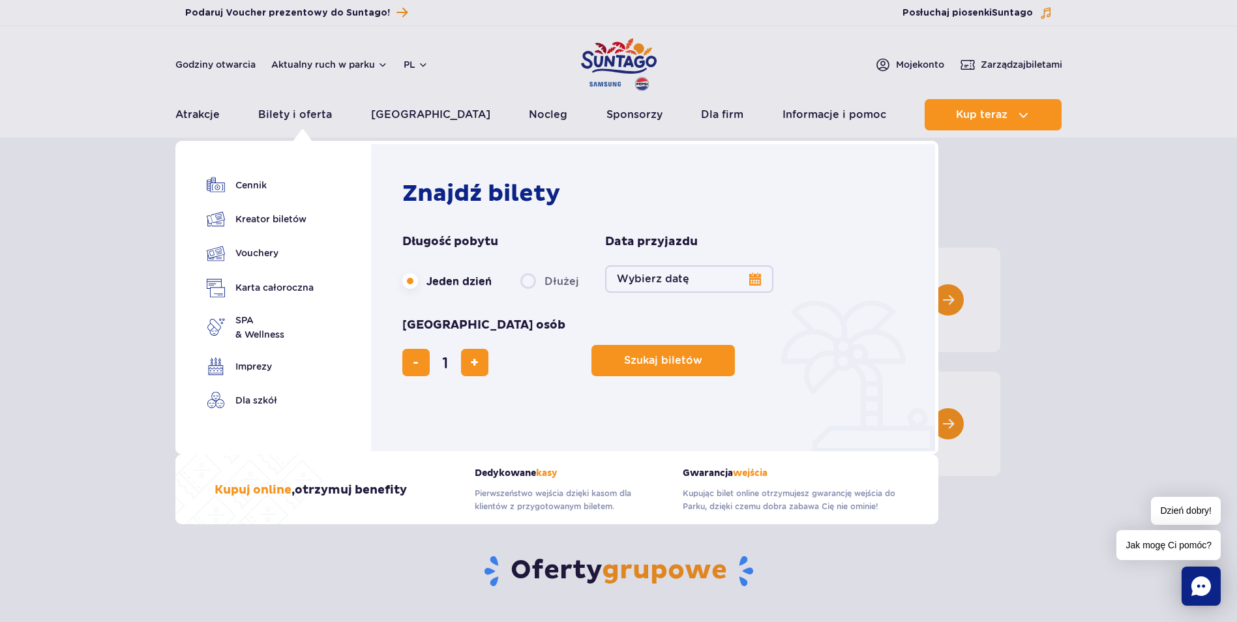
click at [795, 277] on form "Długość pobytu długość pobytu w nawigacji Jeden dzień Dłużej Data przyjazdu dat…" at bounding box center [656, 305] width 508 height 142
click at [665, 280] on button "Wybierz datę" at bounding box center [689, 278] width 168 height 27
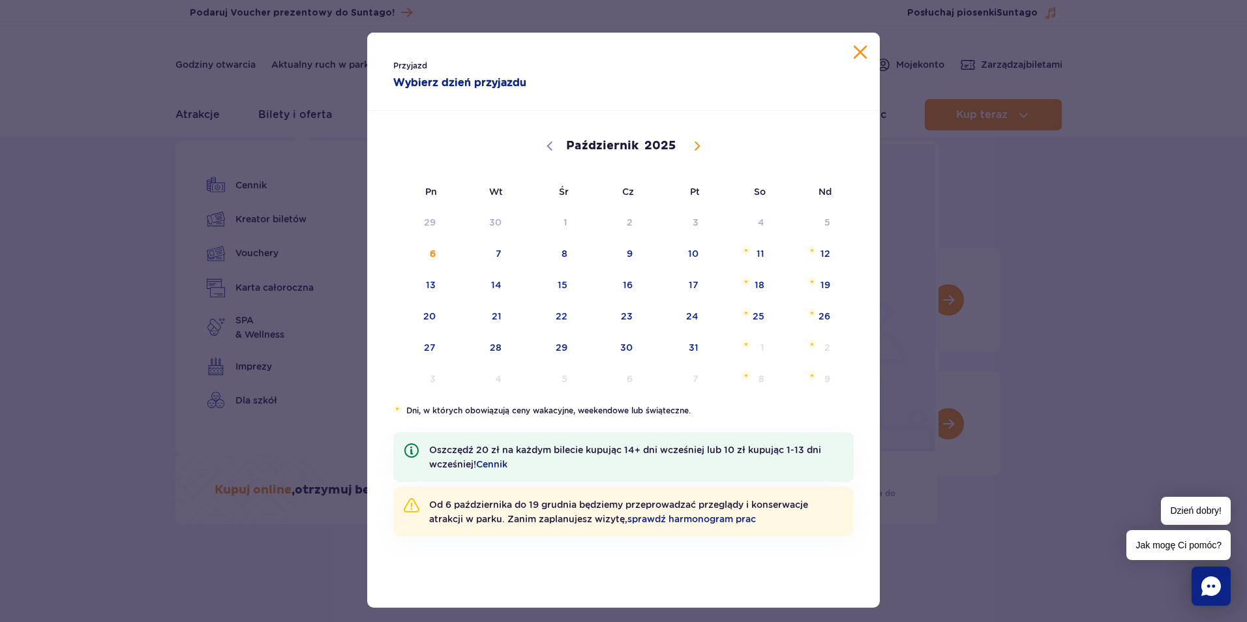
click at [854, 53] on button "Zamknij kalendarz" at bounding box center [860, 52] width 13 height 13
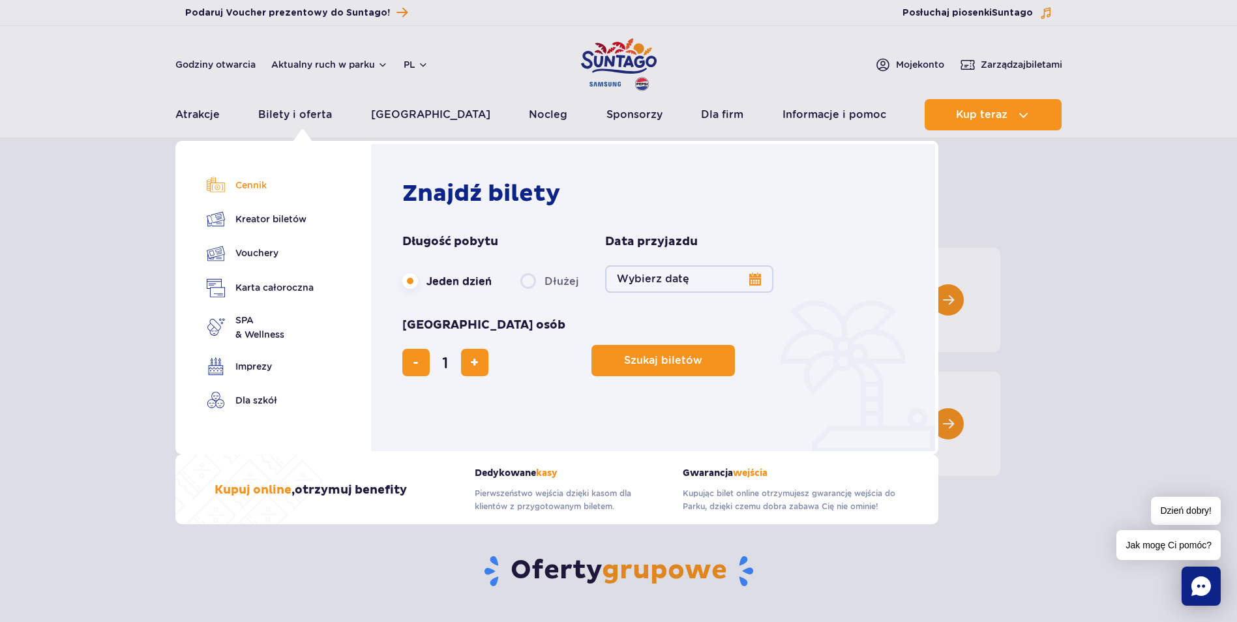
click at [265, 187] on link "Cennik" at bounding box center [260, 185] width 107 height 18
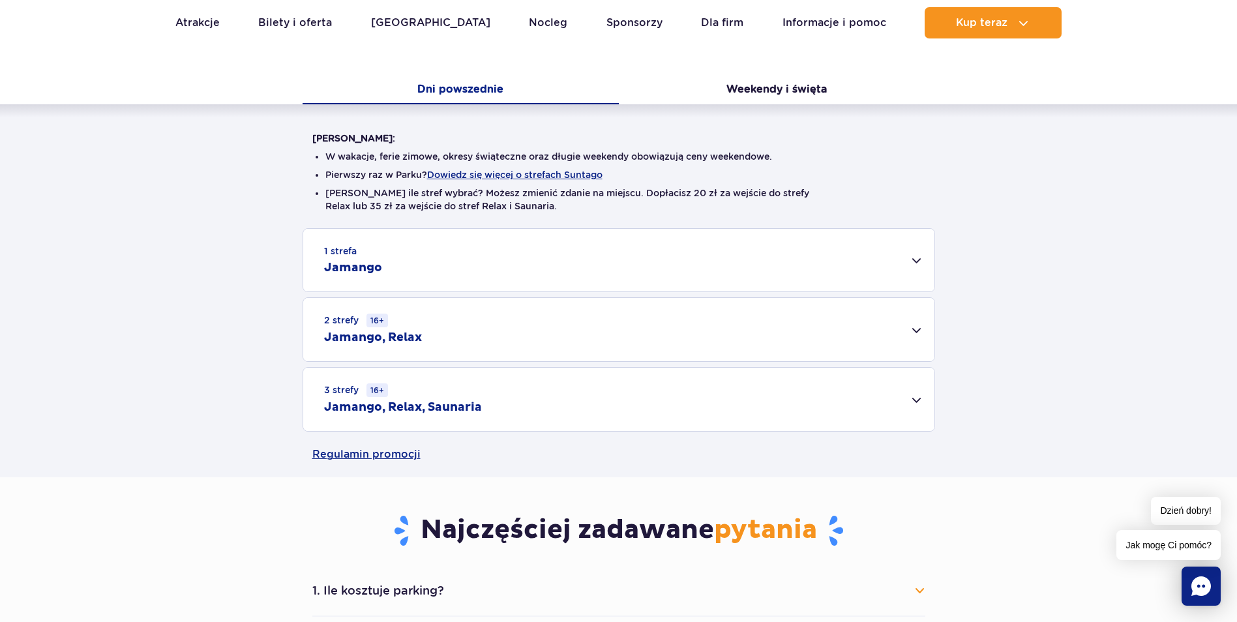
scroll to position [326, 0]
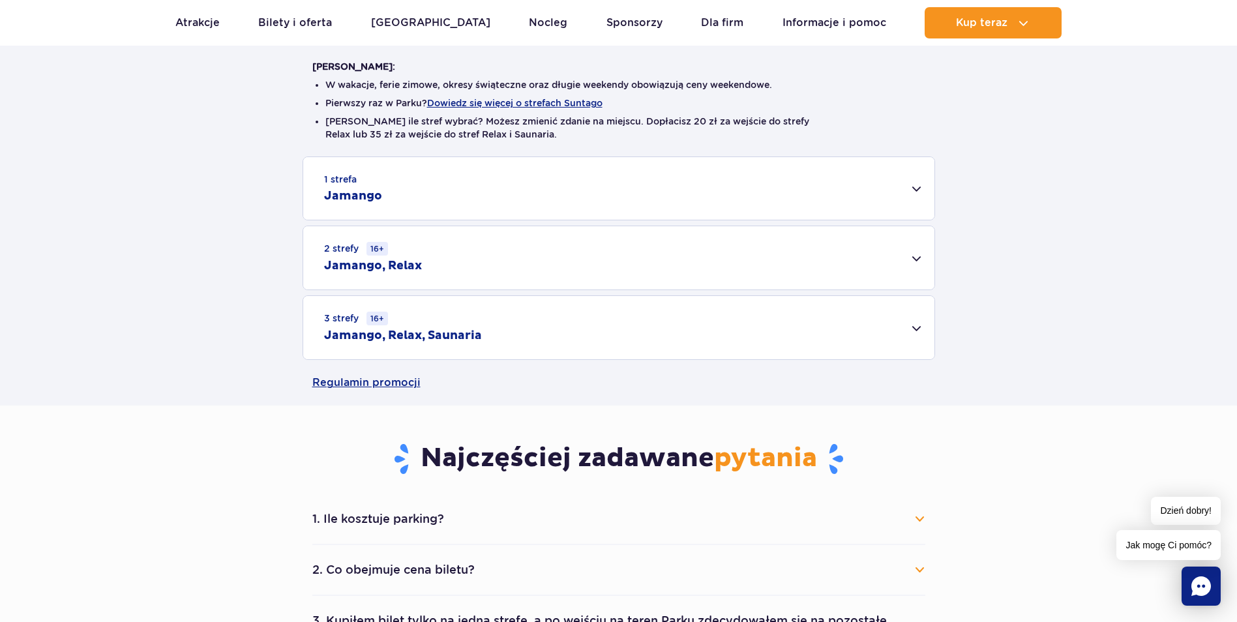
click at [506, 187] on div "1 strefa Jamango" at bounding box center [618, 188] width 631 height 63
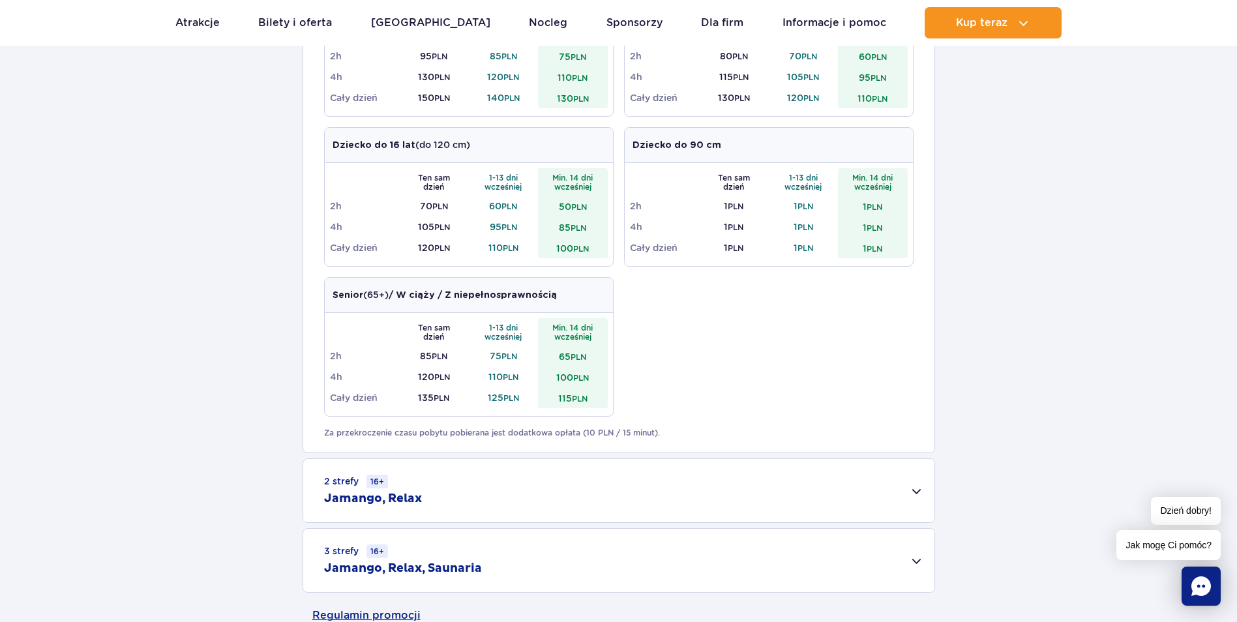
scroll to position [652, 0]
